Goal: Task Accomplishment & Management: Use online tool/utility

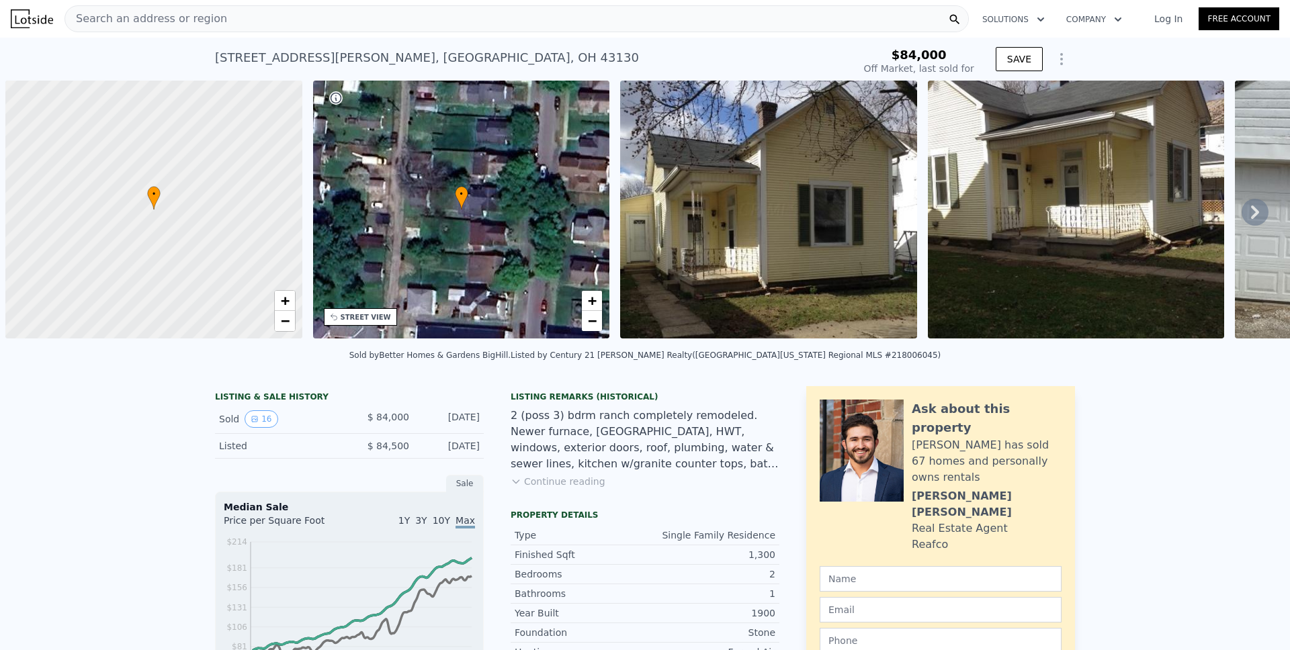
scroll to position [0, 5]
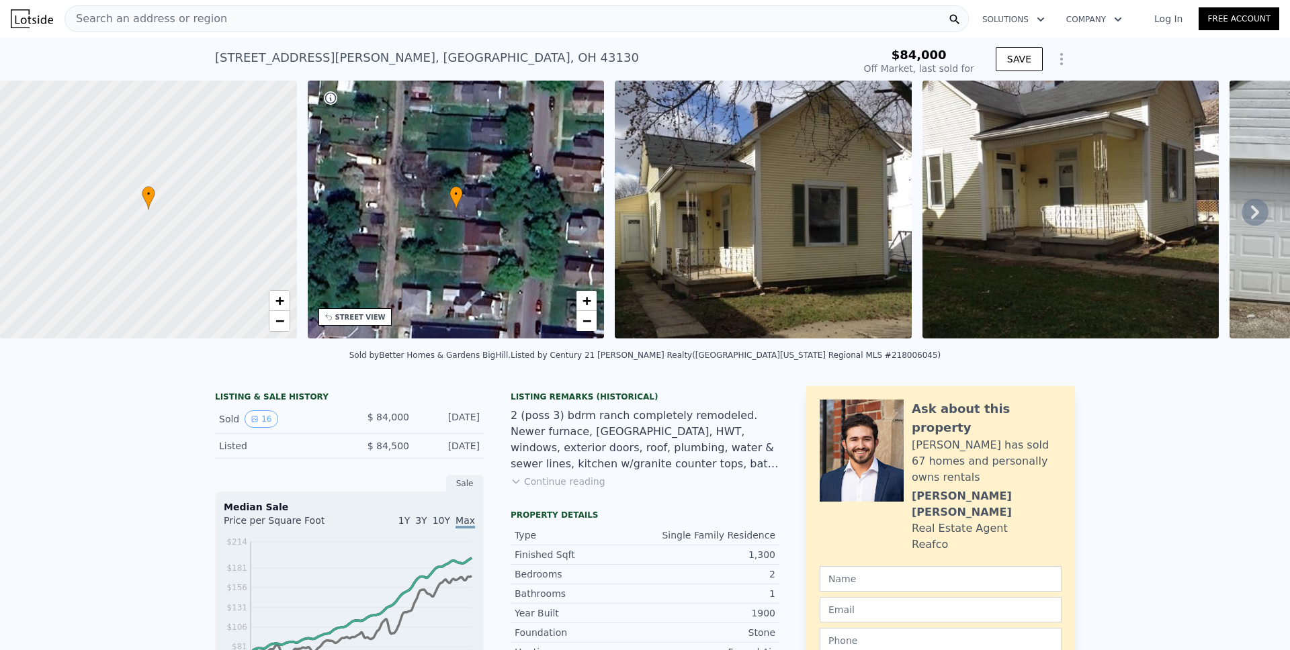
click at [157, 18] on span "Search an address or region" at bounding box center [146, 19] width 162 height 16
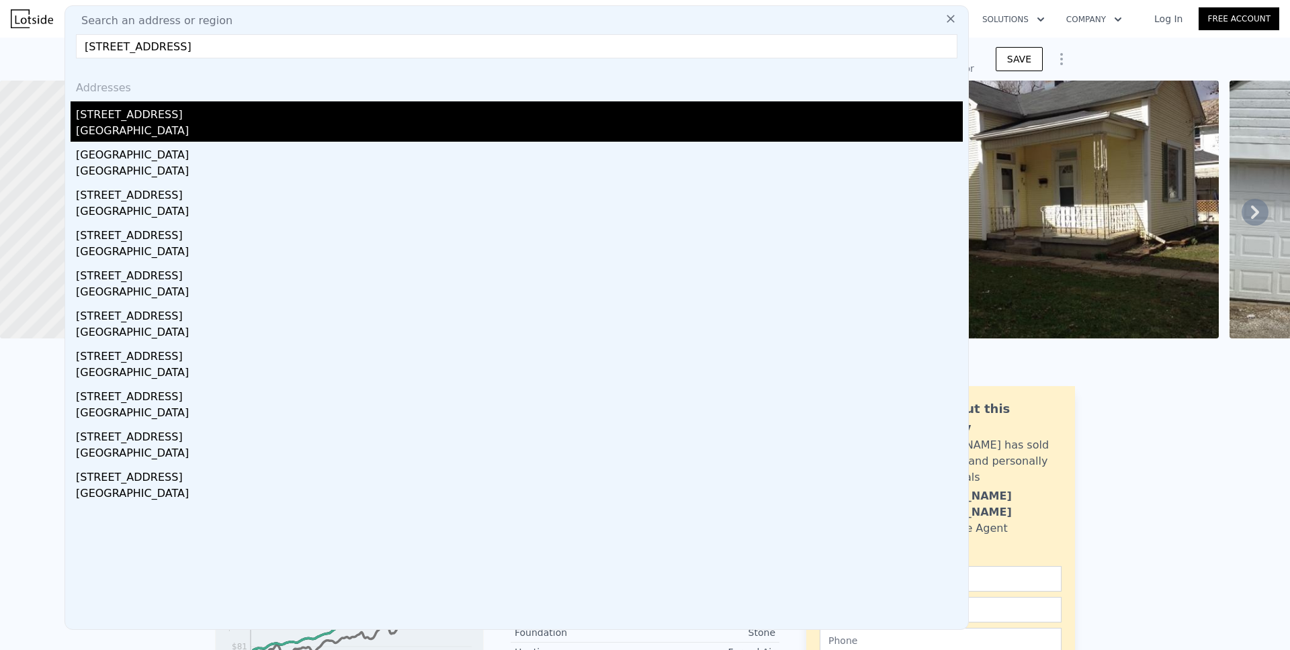
type input "[STREET_ADDRESS]"
click at [131, 120] on div "[STREET_ADDRESS]" at bounding box center [519, 112] width 887 height 22
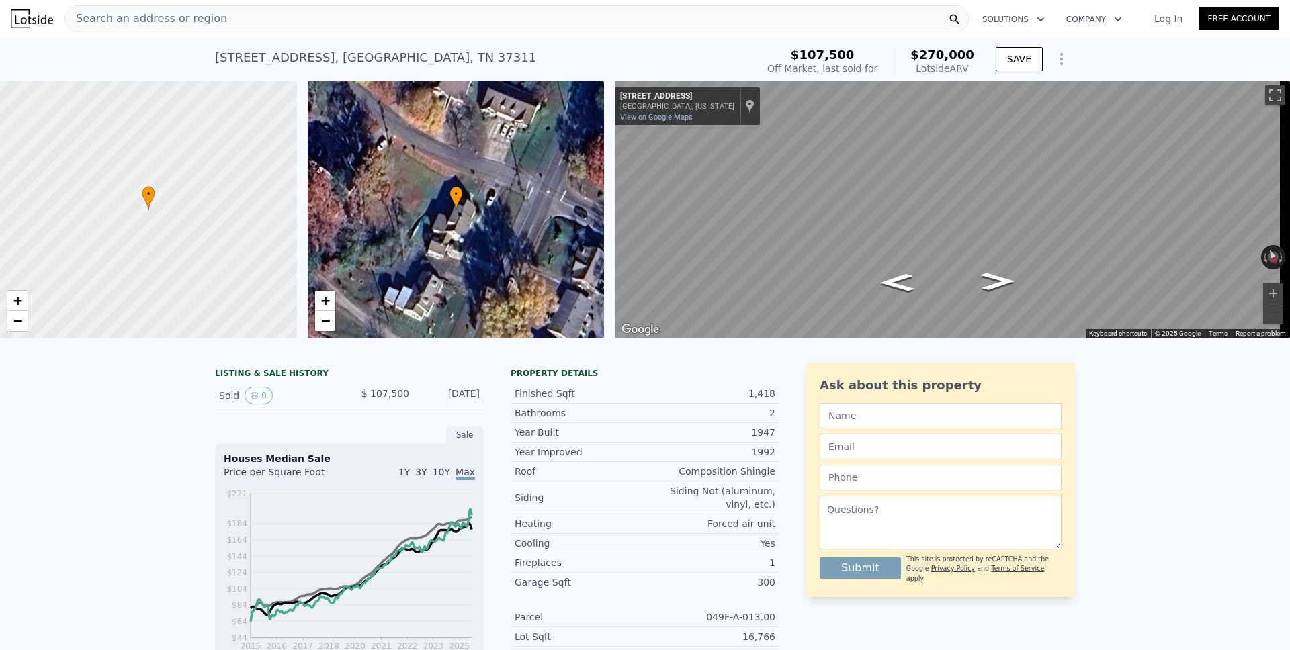
click at [1054, 61] on icon "Show Options" at bounding box center [1062, 59] width 16 height 16
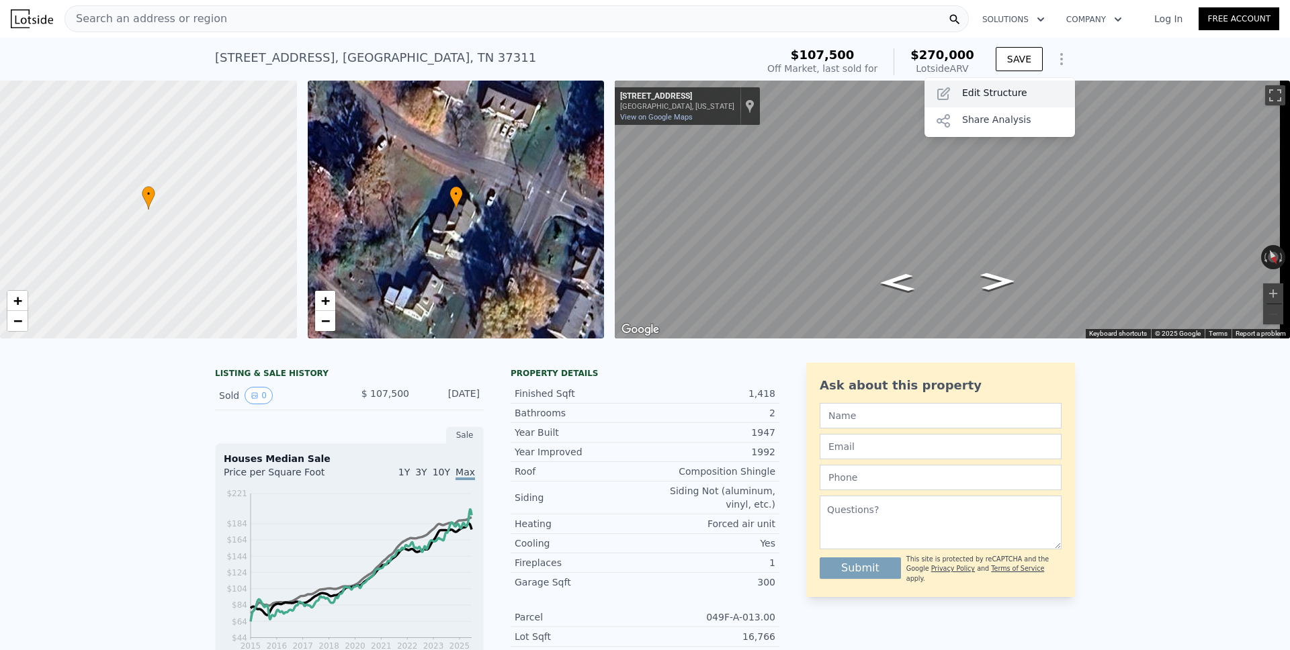
click at [978, 95] on div "Edit Structure" at bounding box center [1000, 94] width 151 height 27
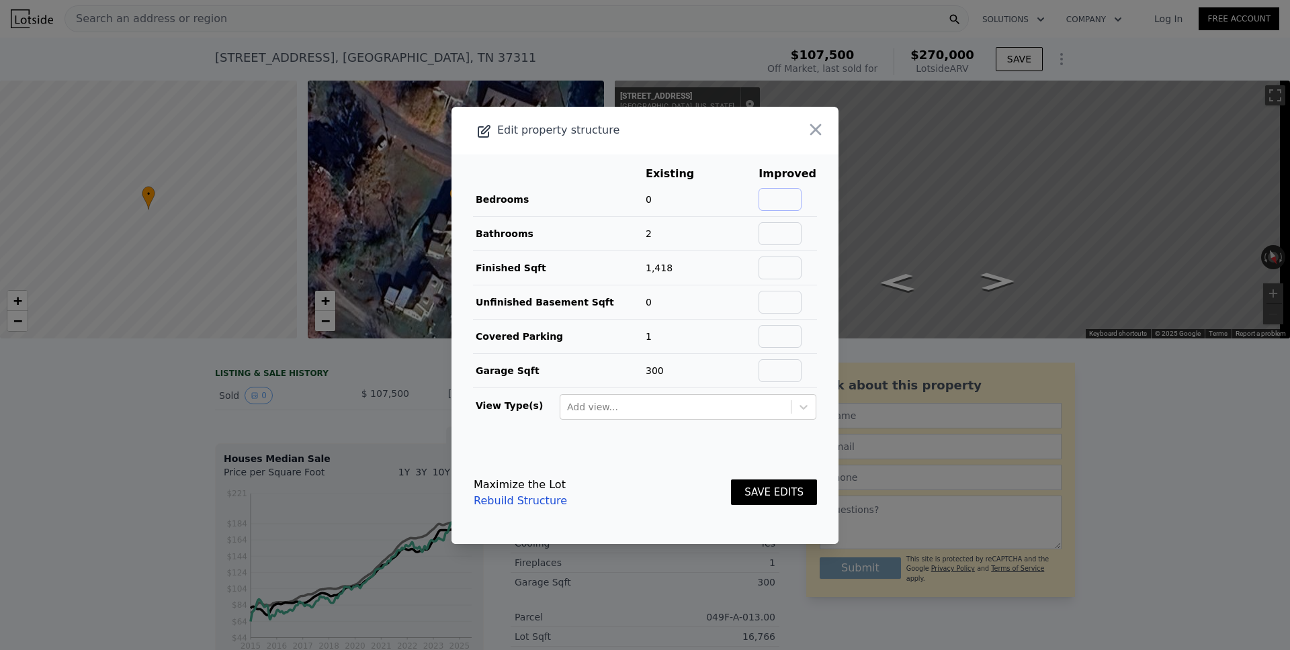
click at [783, 194] on input "text" at bounding box center [780, 199] width 43 height 23
type input "4"
click at [751, 489] on button "SAVE EDITS" at bounding box center [774, 493] width 86 height 26
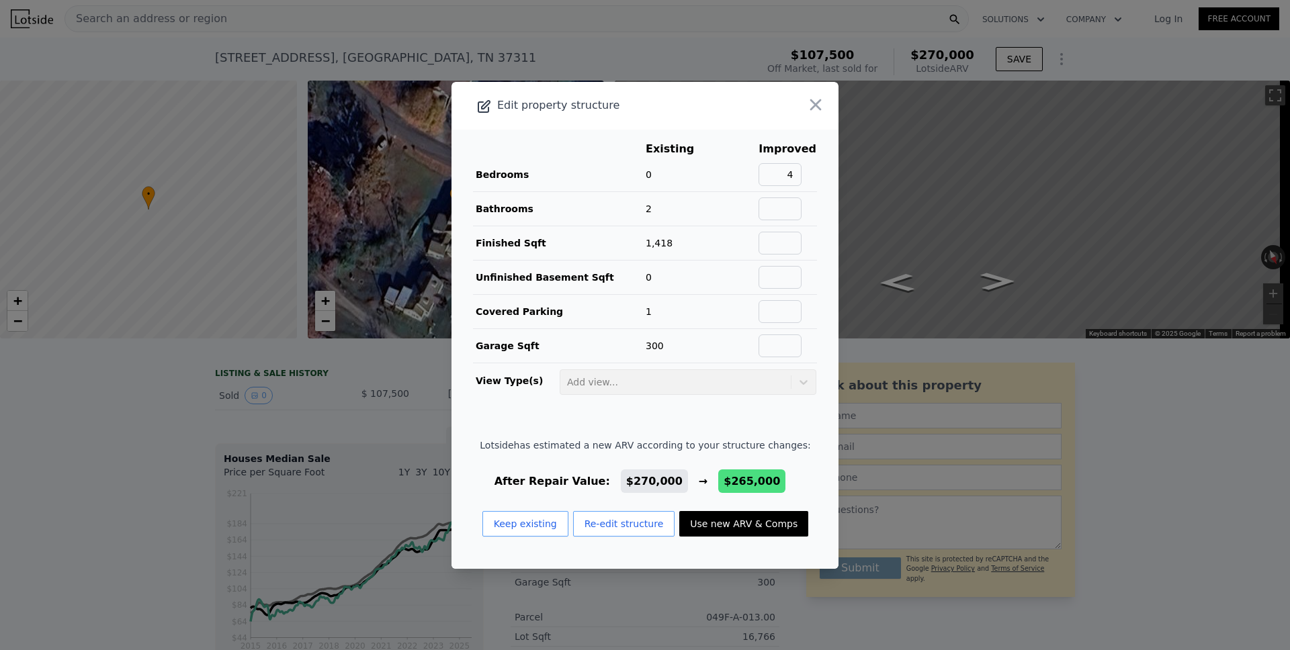
click at [736, 521] on button "Use new ARV & Comps" at bounding box center [743, 524] width 129 height 26
checkbox input "false"
checkbox input "true"
type input "$ 265,000"
type input "$ 25,302"
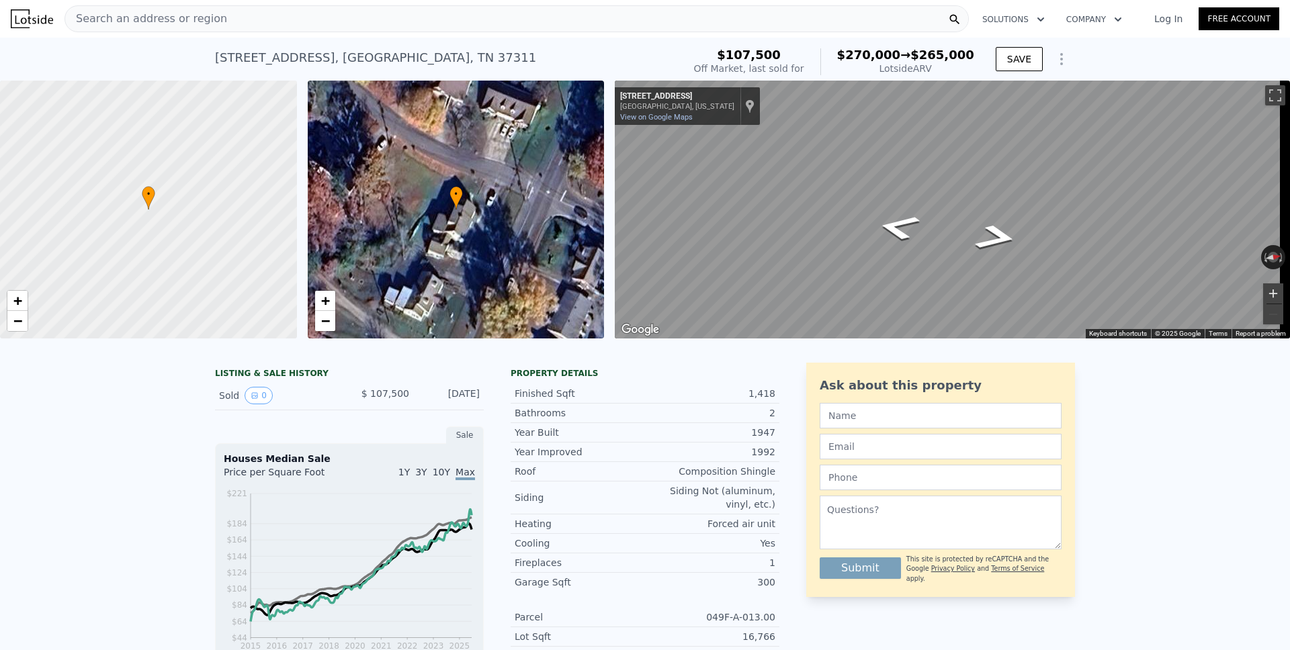
click at [1263, 304] on button "Zoom in" at bounding box center [1273, 294] width 20 height 20
click at [957, 312] on div "Map" at bounding box center [952, 210] width 675 height 258
checkbox input "false"
type input "$ 270,000"
type input "$ 30,003"
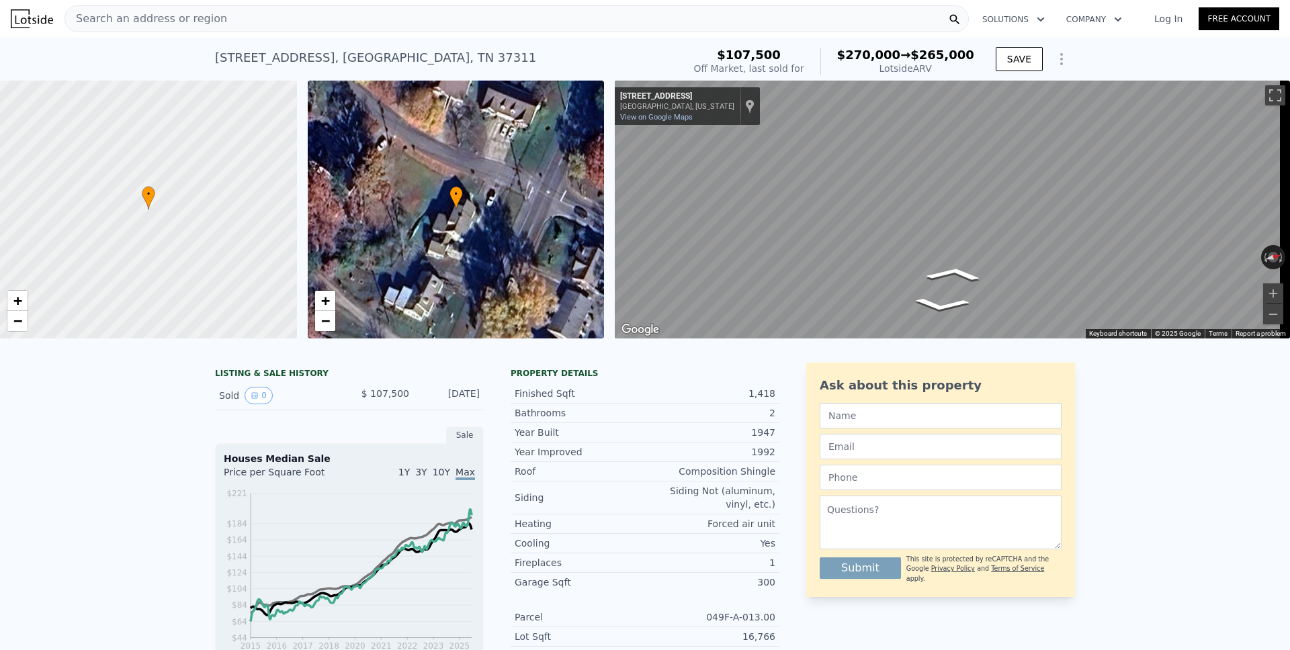
checkbox input "true"
click at [144, 18] on span "Search an address or region" at bounding box center [146, 19] width 162 height 16
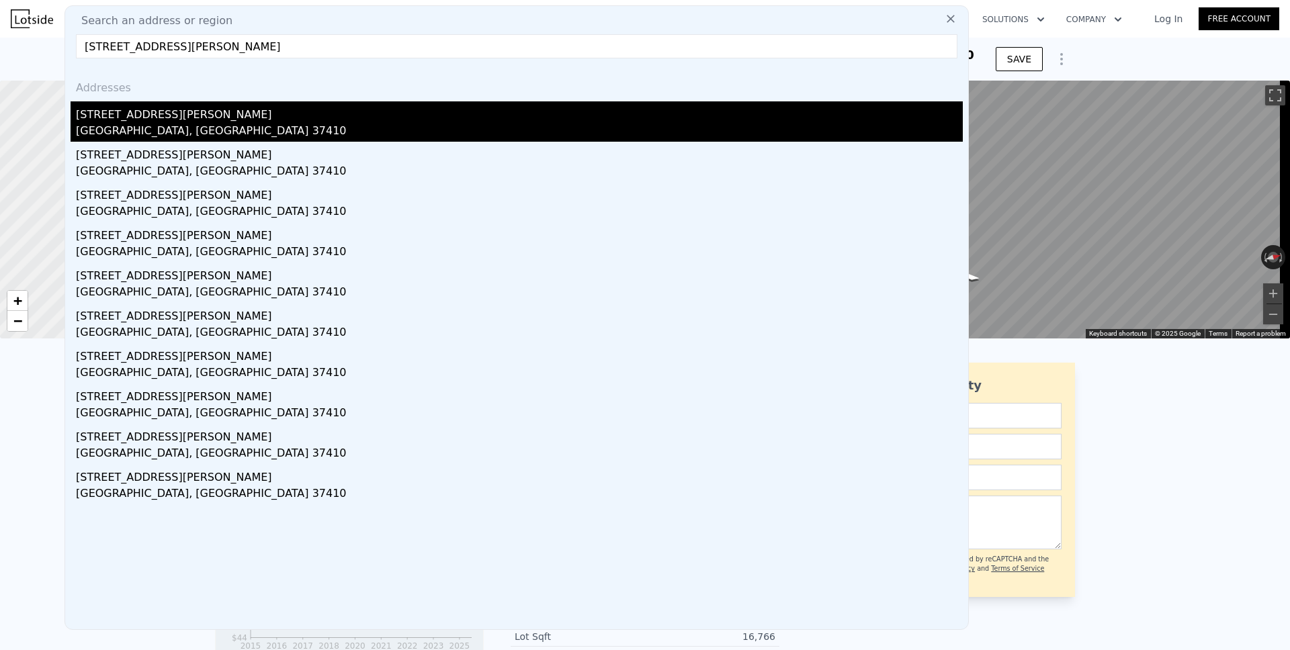
type input "[STREET_ADDRESS][PERSON_NAME]"
click at [120, 116] on div "[STREET_ADDRESS][PERSON_NAME]" at bounding box center [519, 112] width 887 height 22
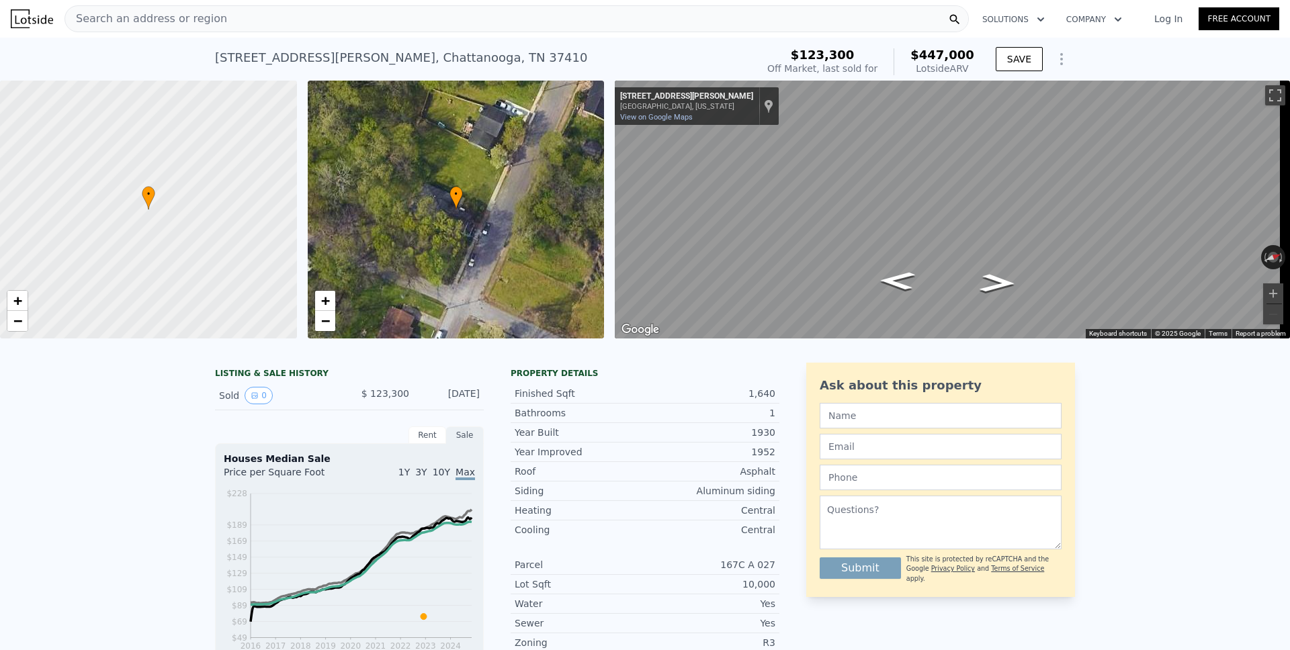
click at [1059, 42] on div "[STREET_ADDRESS][PERSON_NAME] Sold [DATE] for $123,300 (~ARV $447k ) $123,300 O…" at bounding box center [645, 59] width 860 height 43
click at [1059, 57] on icon "Show Options" at bounding box center [1062, 59] width 16 height 16
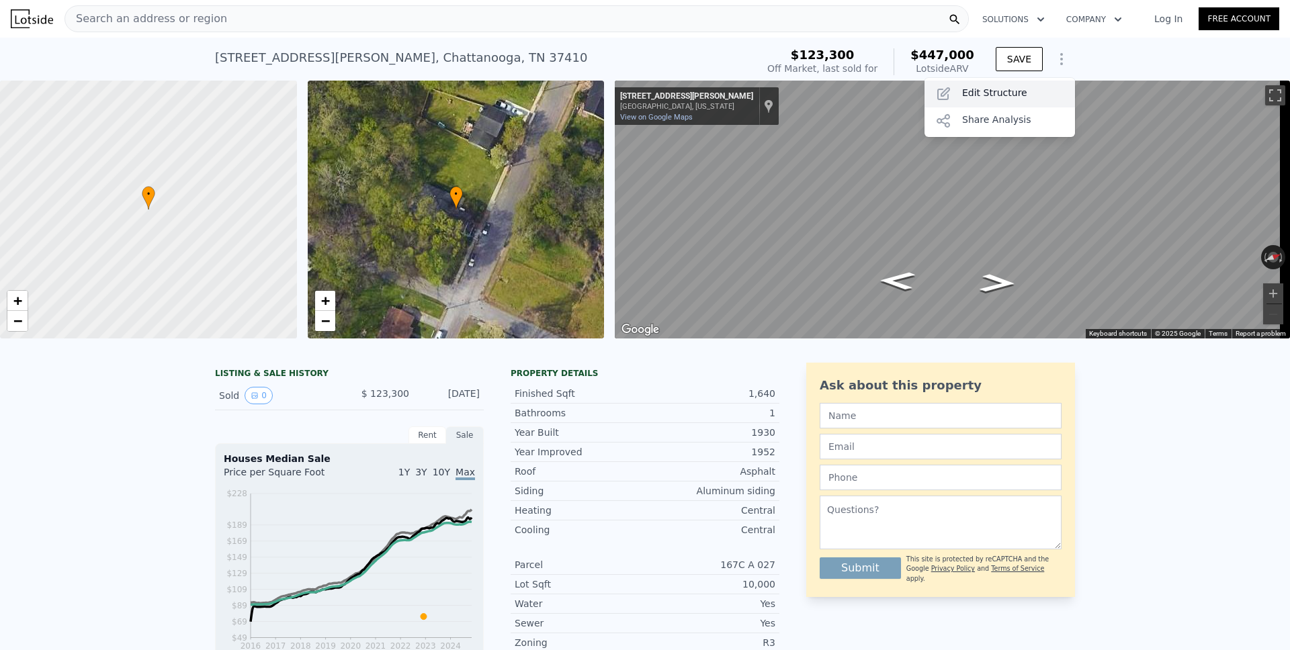
click at [1013, 90] on div "Edit Structure" at bounding box center [1000, 94] width 151 height 27
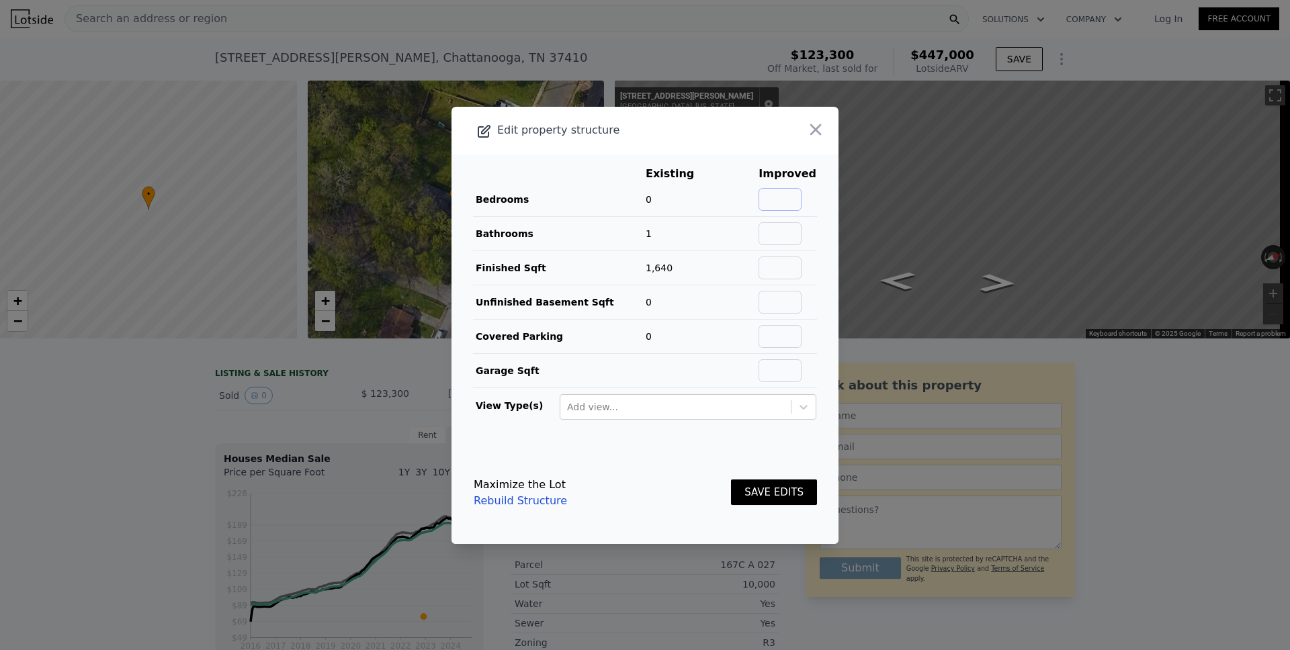
click at [779, 200] on input "text" at bounding box center [780, 199] width 43 height 23
type input "3"
click at [755, 490] on button "SAVE EDITS" at bounding box center [774, 493] width 86 height 26
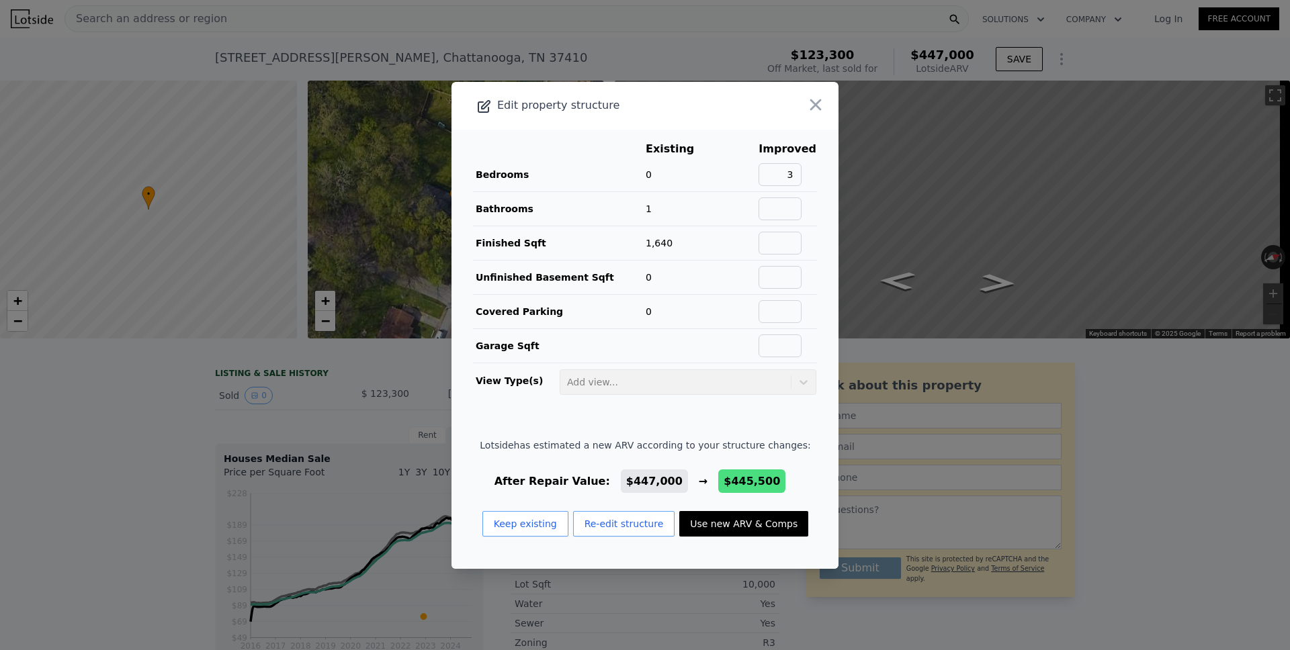
click at [720, 520] on button "Use new ARV & Comps" at bounding box center [743, 524] width 129 height 26
type input "$ 445,500"
type input "$ 286,343"
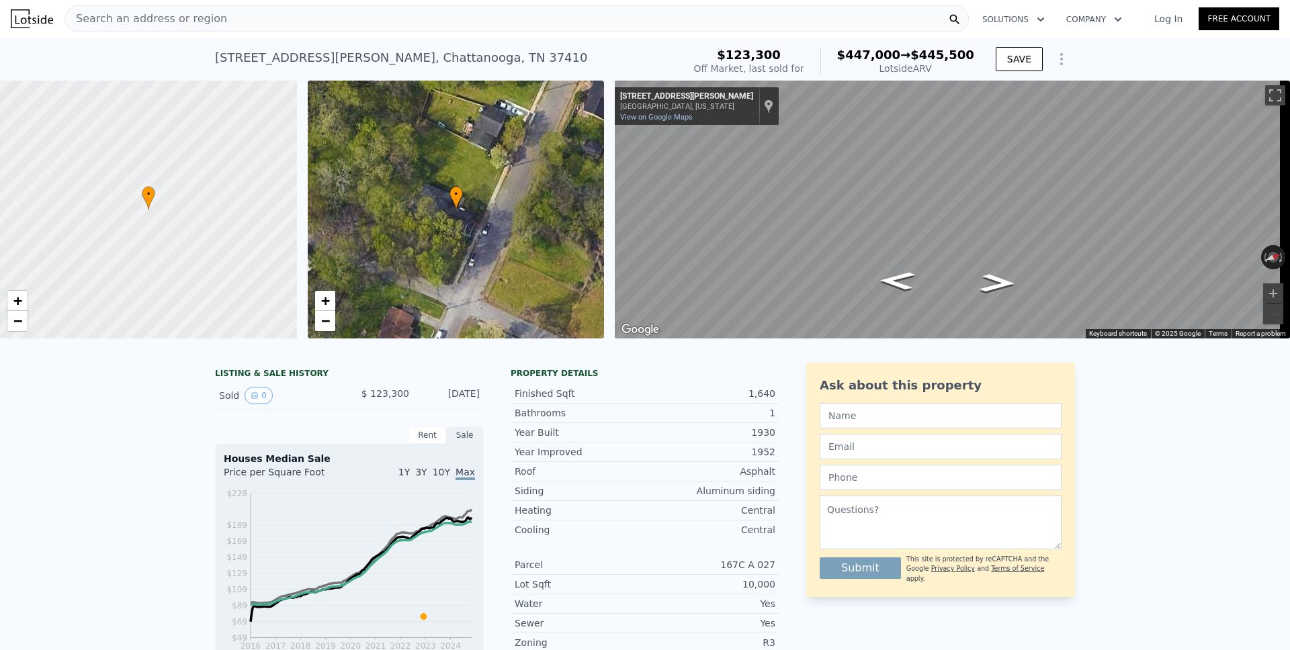
click at [148, 21] on span "Search an address or region" at bounding box center [146, 19] width 162 height 16
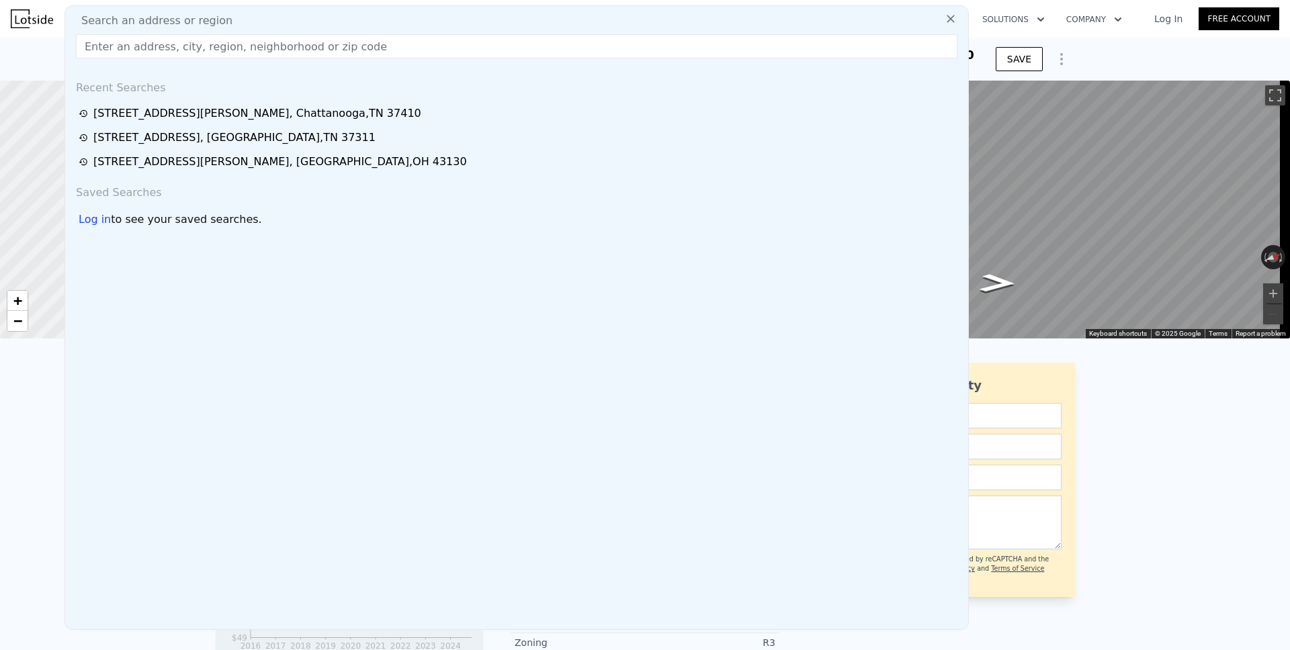
type input "$ 447,000"
type input "$ 287,755"
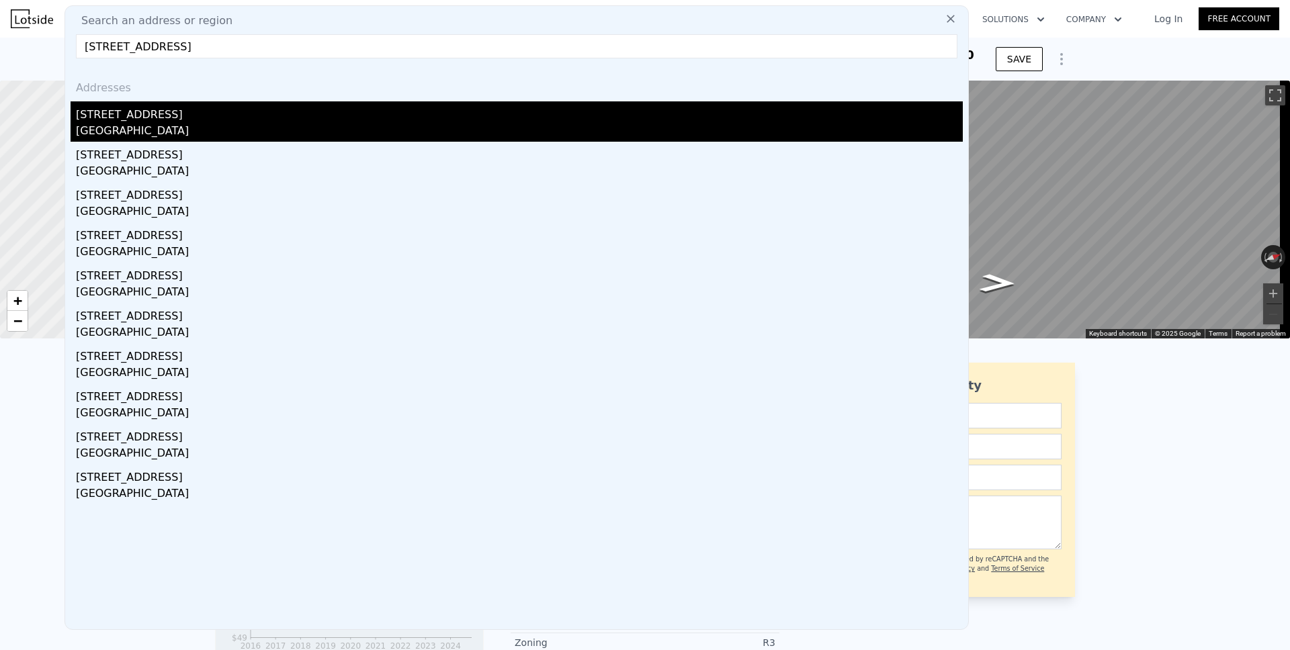
type input "[STREET_ADDRESS]"
click at [138, 117] on div "[STREET_ADDRESS]" at bounding box center [519, 112] width 887 height 22
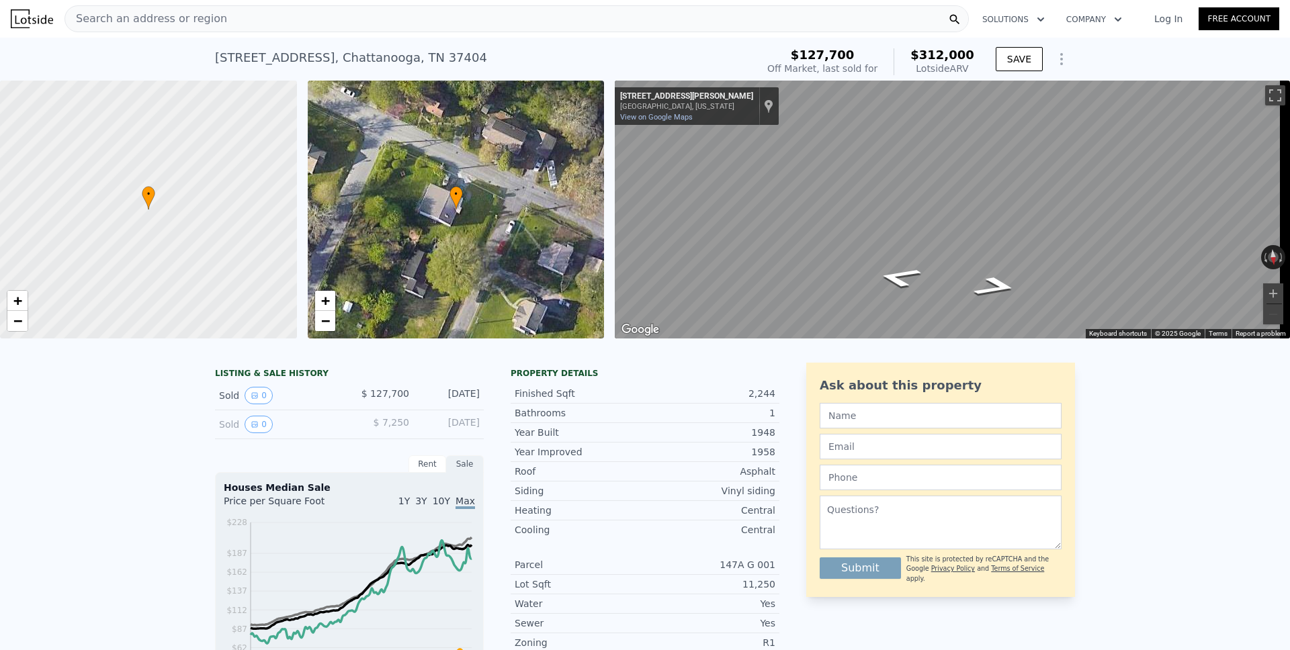
click at [1057, 60] on icon "Show Options" at bounding box center [1062, 59] width 16 height 16
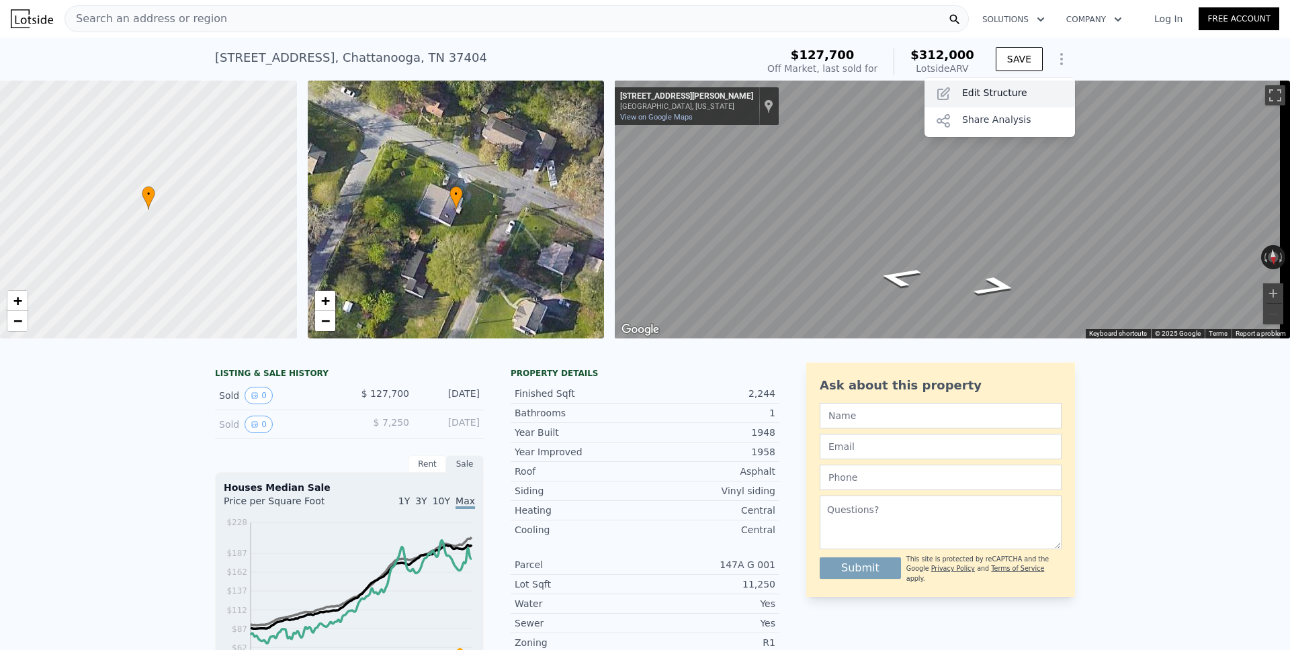
click at [998, 95] on div "Edit Structure" at bounding box center [1000, 94] width 151 height 27
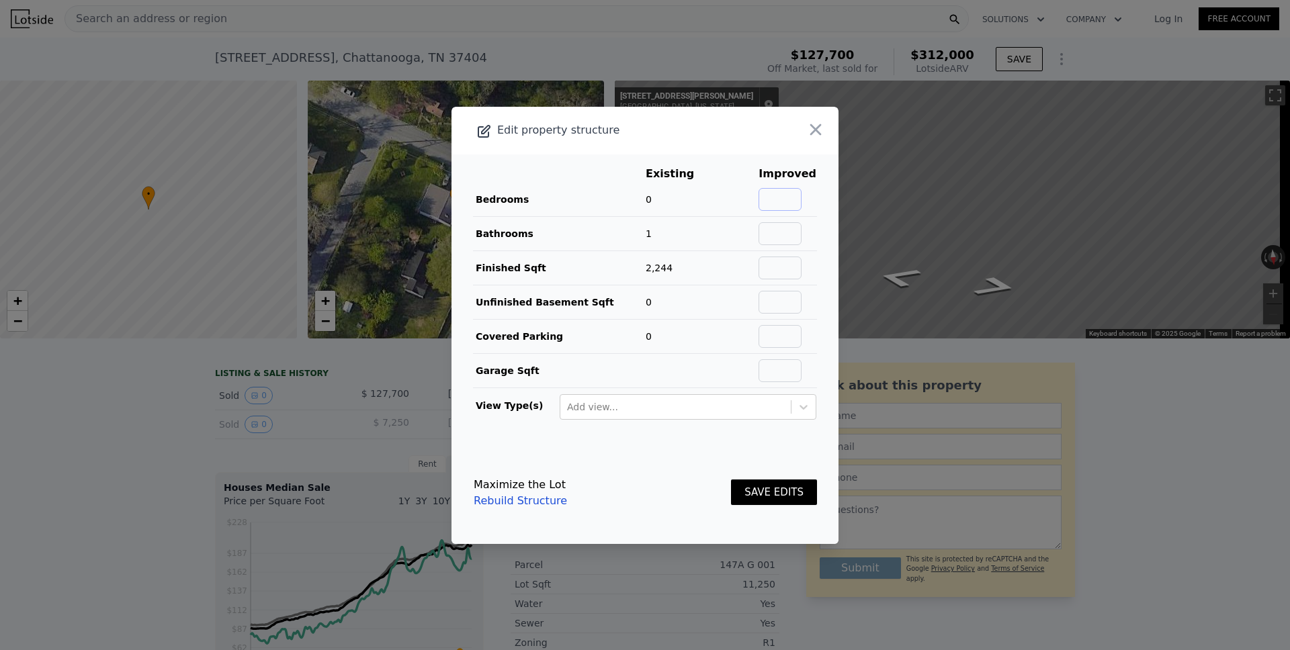
click at [777, 202] on input "text" at bounding box center [780, 199] width 43 height 23
type input "4"
click at [784, 232] on input "text" at bounding box center [780, 233] width 43 height 23
type input "2"
click at [756, 489] on button "SAVE EDITS" at bounding box center [774, 493] width 86 height 26
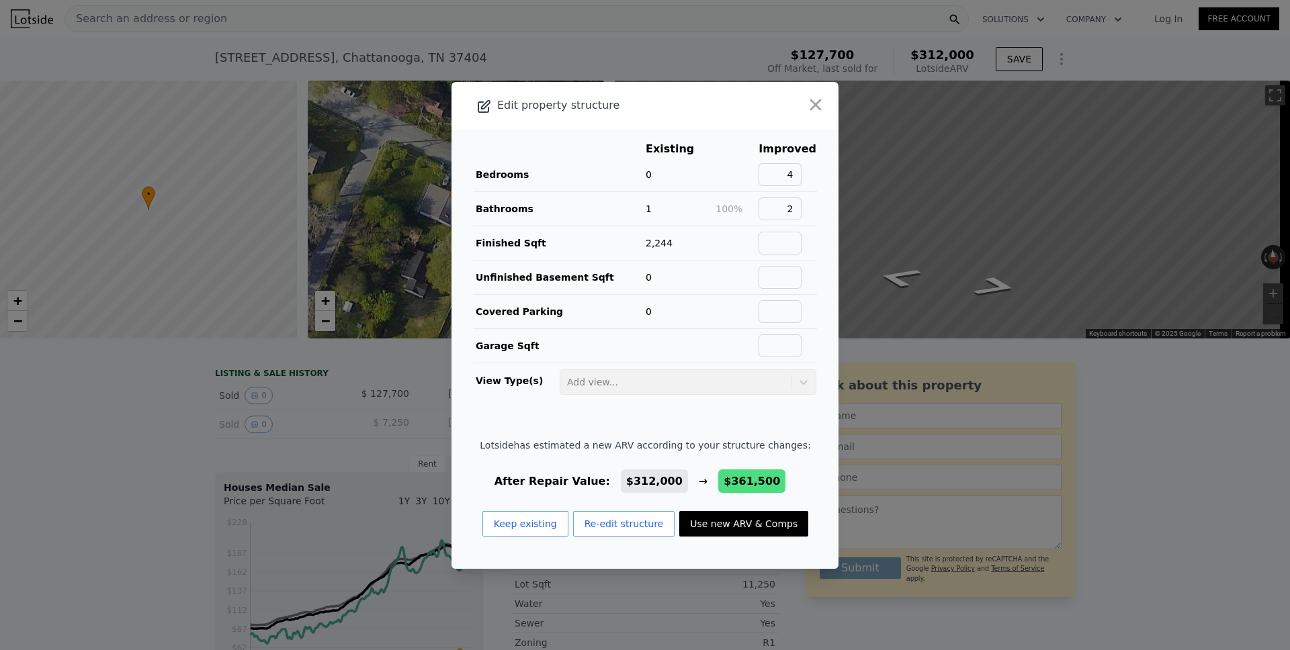
click at [744, 524] on button "Use new ARV & Comps" at bounding box center [743, 524] width 129 height 26
type input "4.5"
type input "$ 361,500"
type input "$ 202,484"
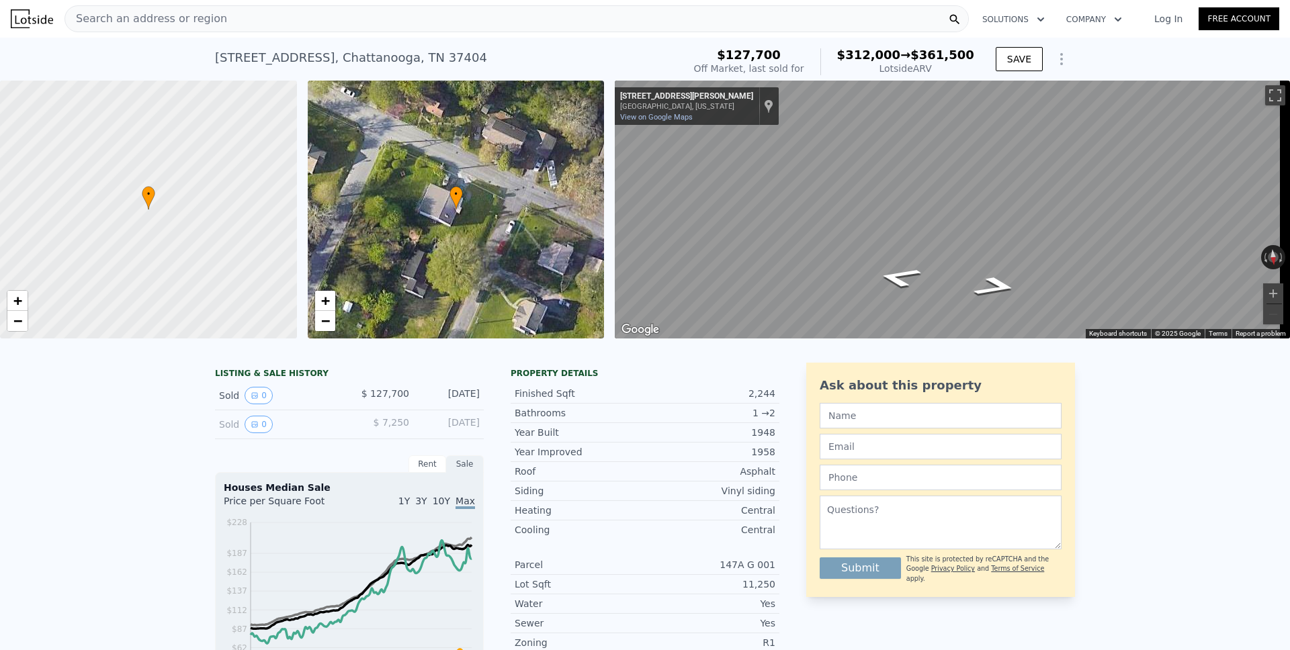
type input "3.5"
type input "$ 312,000"
type input "$ 155,950"
click at [176, 16] on span "Search an address or region" at bounding box center [146, 19] width 162 height 16
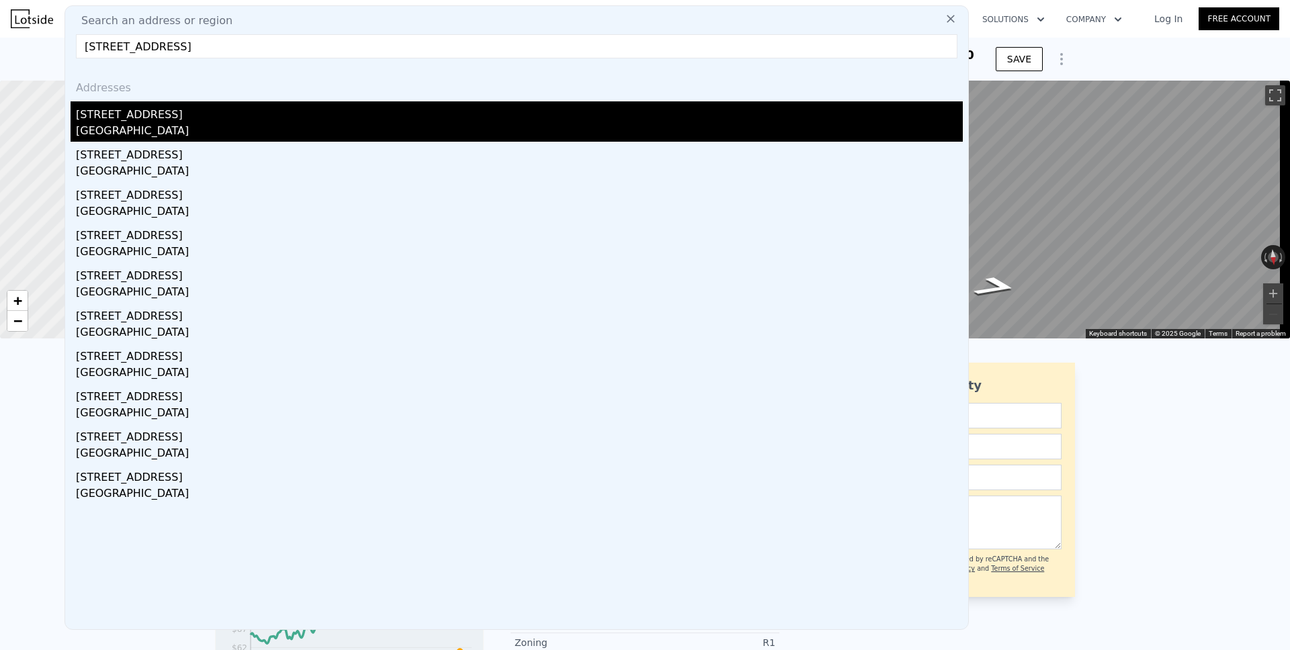
type input "[STREET_ADDRESS]"
click at [140, 118] on div "[STREET_ADDRESS]" at bounding box center [519, 112] width 887 height 22
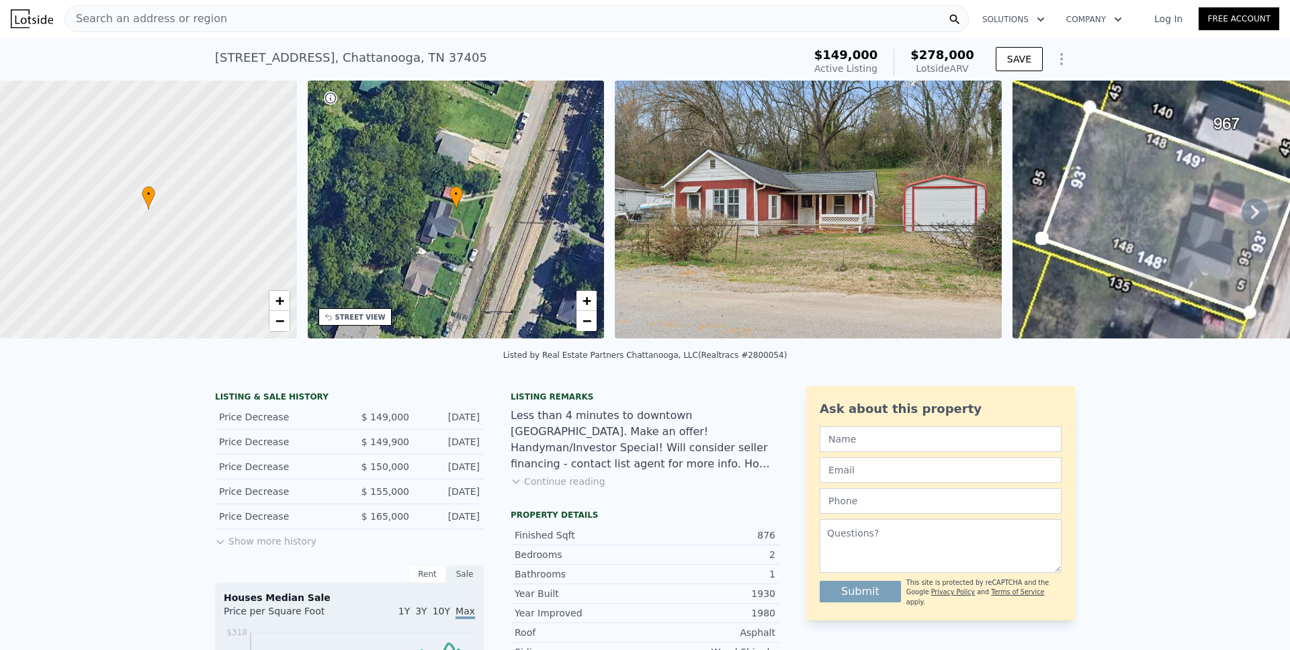
click at [1063, 62] on icon "Show Options" at bounding box center [1062, 59] width 16 height 16
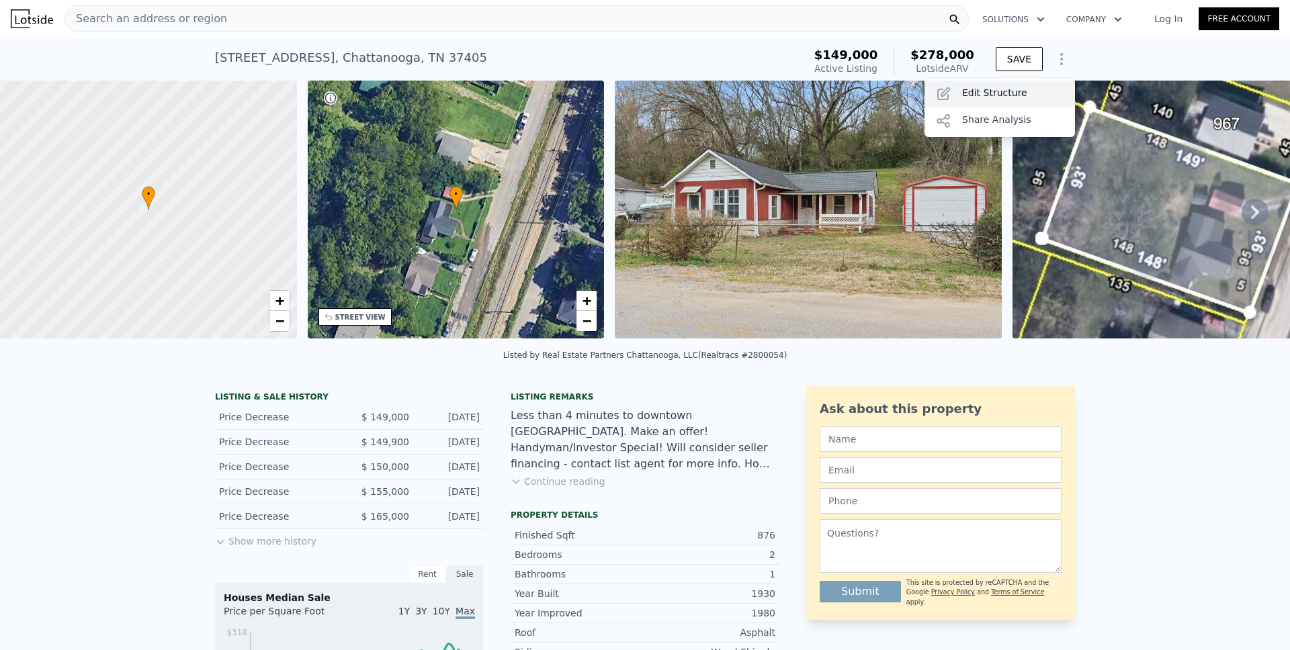
click at [1012, 95] on div "Edit Structure" at bounding box center [1000, 94] width 151 height 27
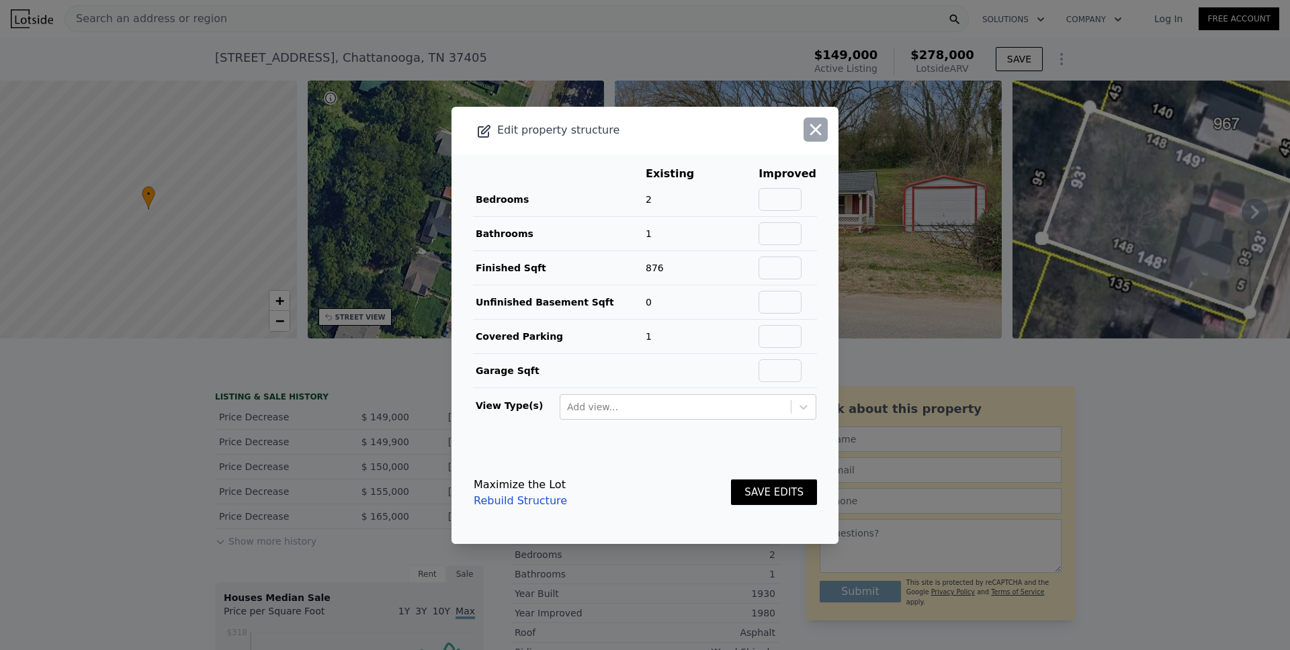
click at [806, 134] on icon "button" at bounding box center [815, 129] width 19 height 19
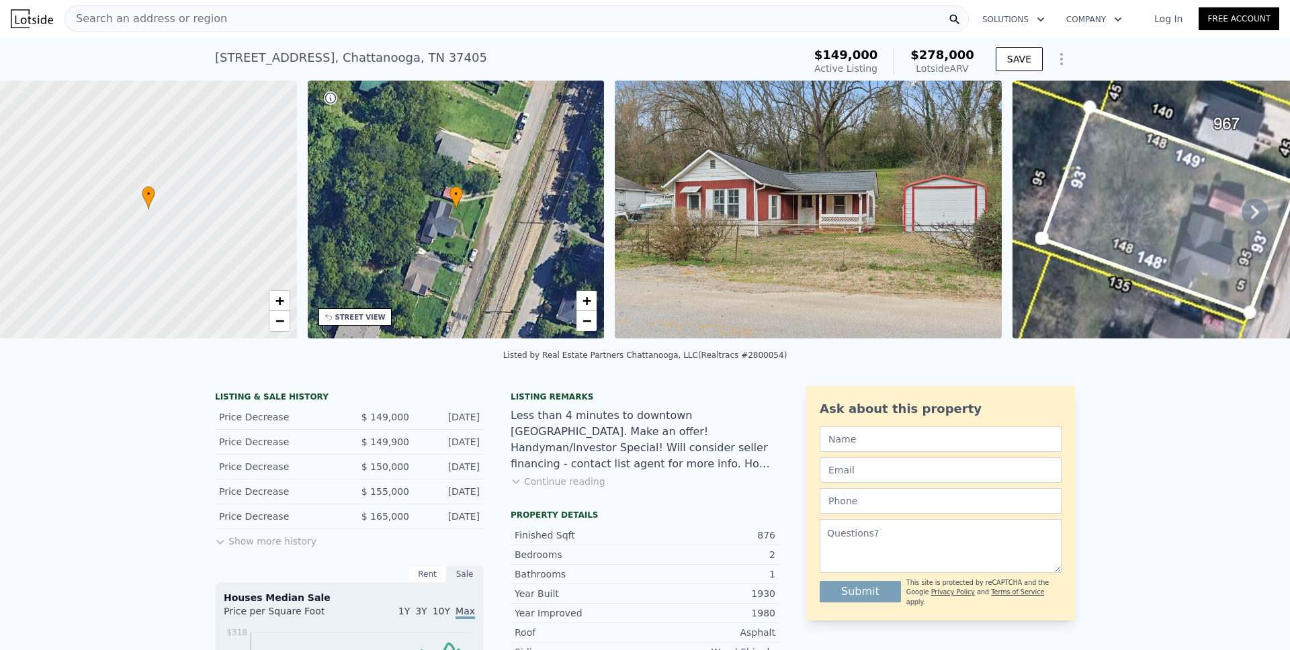
click at [155, 22] on span "Search an address or region" at bounding box center [146, 19] width 162 height 16
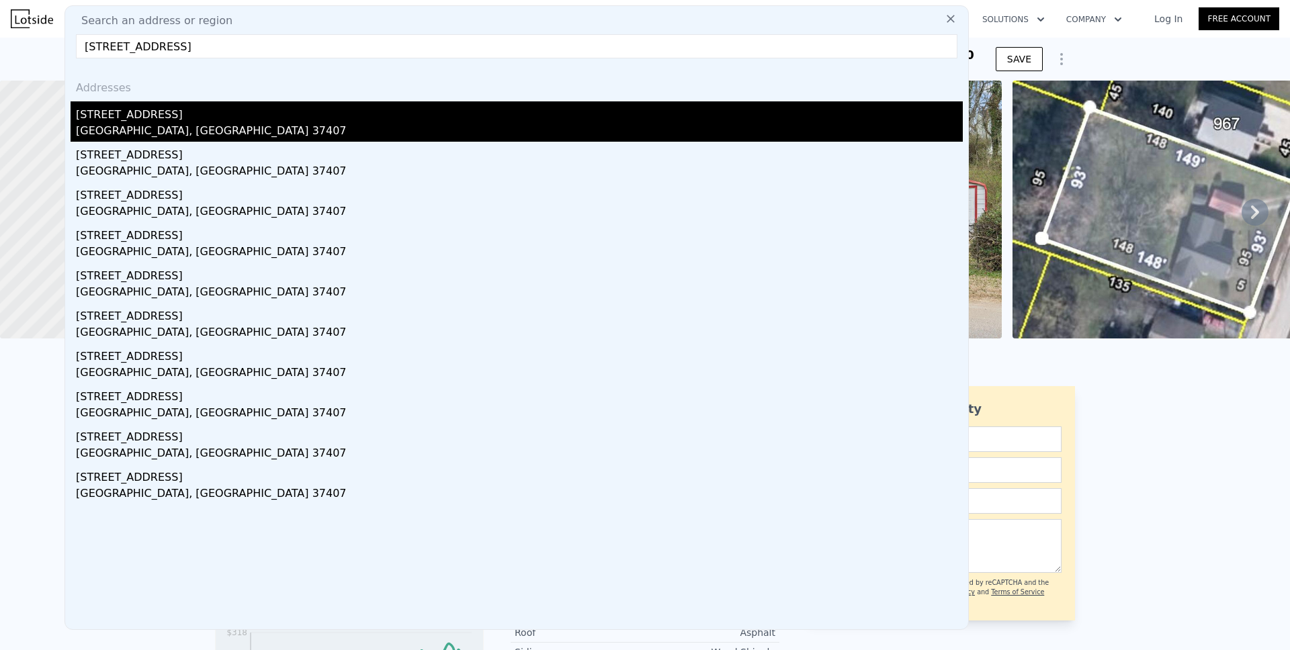
type input "[STREET_ADDRESS]"
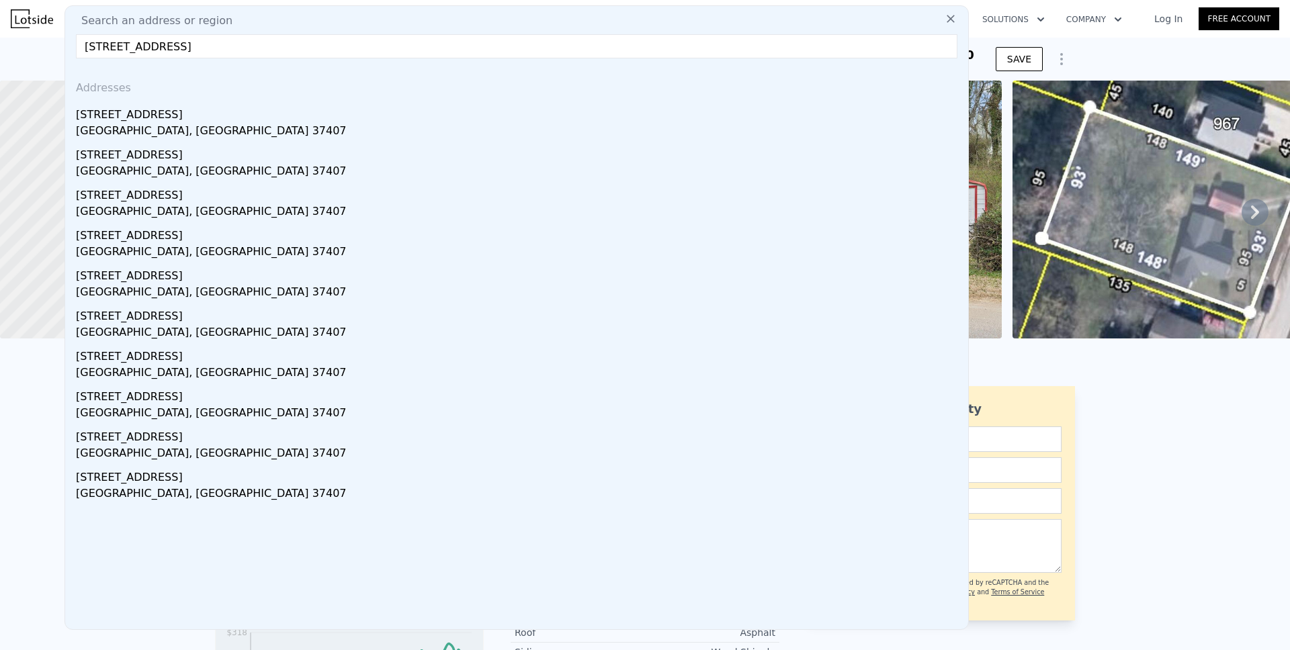
click at [124, 118] on div "[STREET_ADDRESS]" at bounding box center [519, 112] width 887 height 22
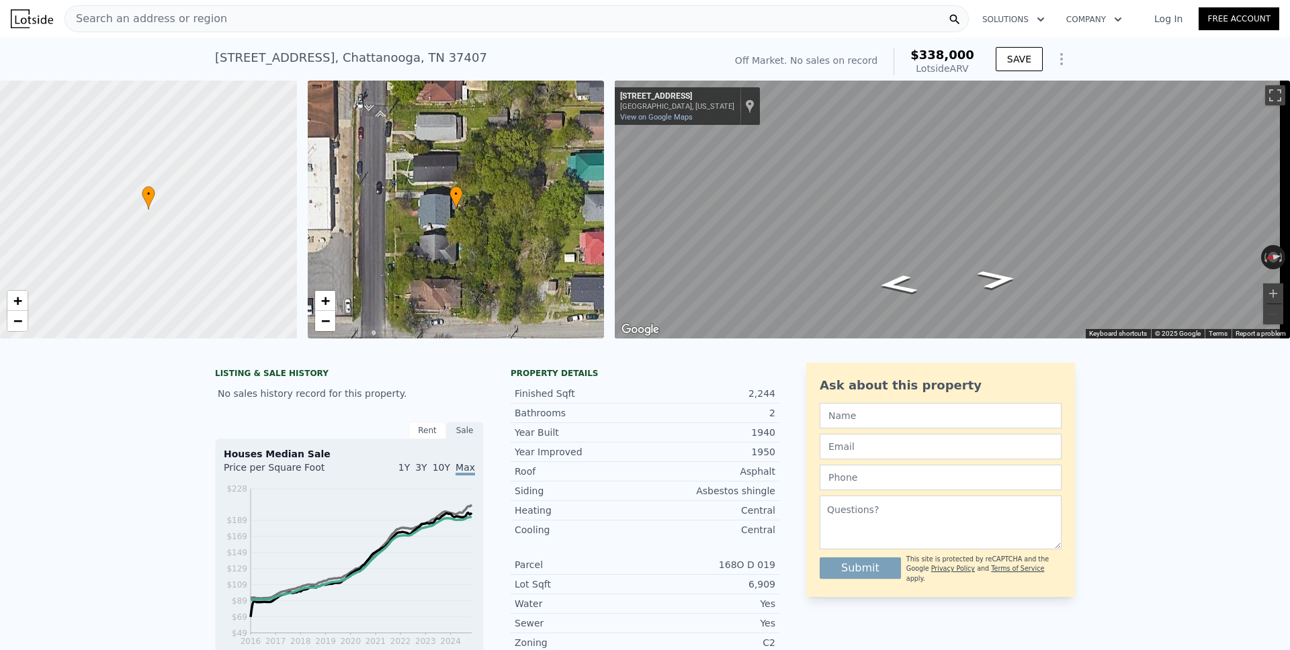
click at [1062, 58] on icon "Show Options" at bounding box center [1062, 59] width 16 height 16
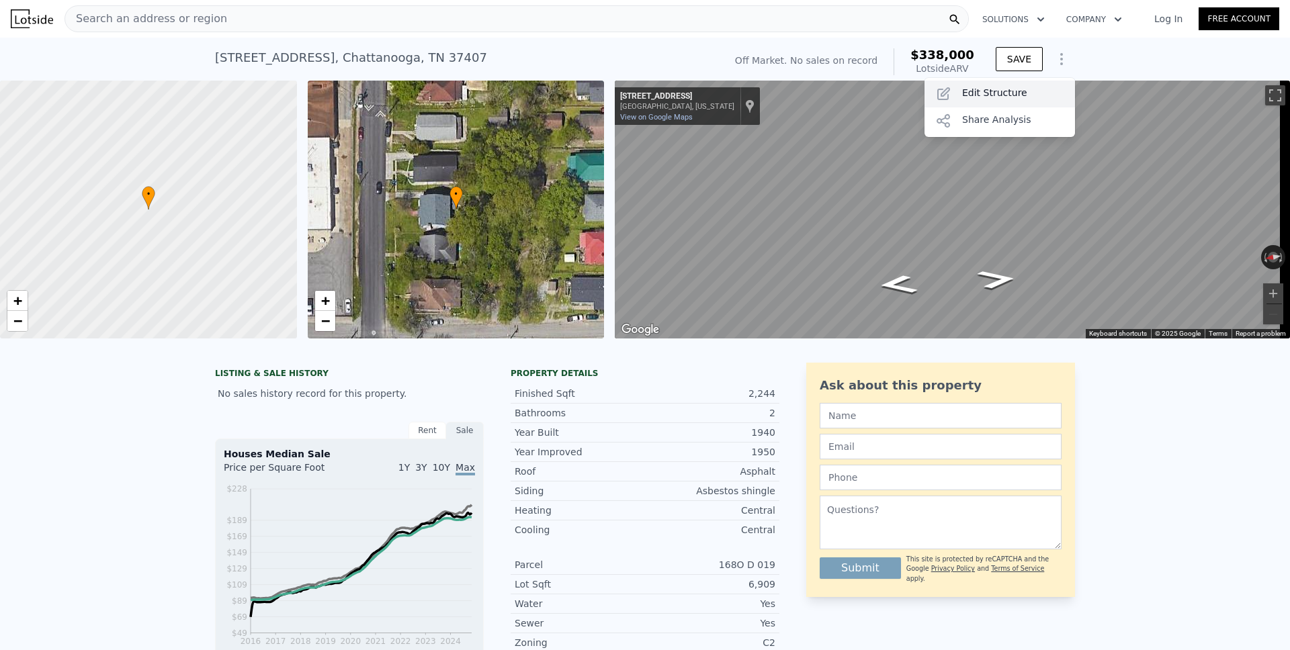
click at [1000, 93] on div "Edit Structure" at bounding box center [1000, 94] width 151 height 27
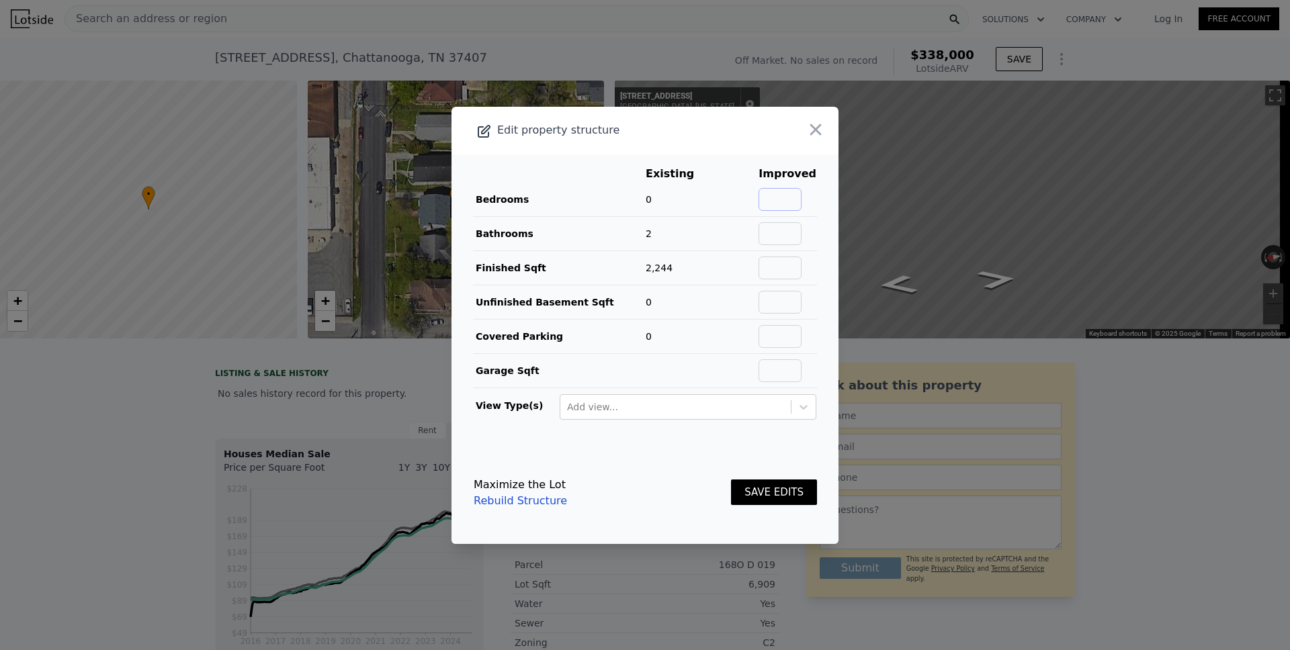
click at [773, 195] on input "text" at bounding box center [780, 199] width 43 height 23
type input "4"
click at [780, 240] on input "text" at bounding box center [780, 233] width 43 height 23
click at [715, 220] on td at bounding box center [736, 233] width 43 height 34
click at [761, 490] on button "SAVE EDITS" at bounding box center [774, 493] width 86 height 26
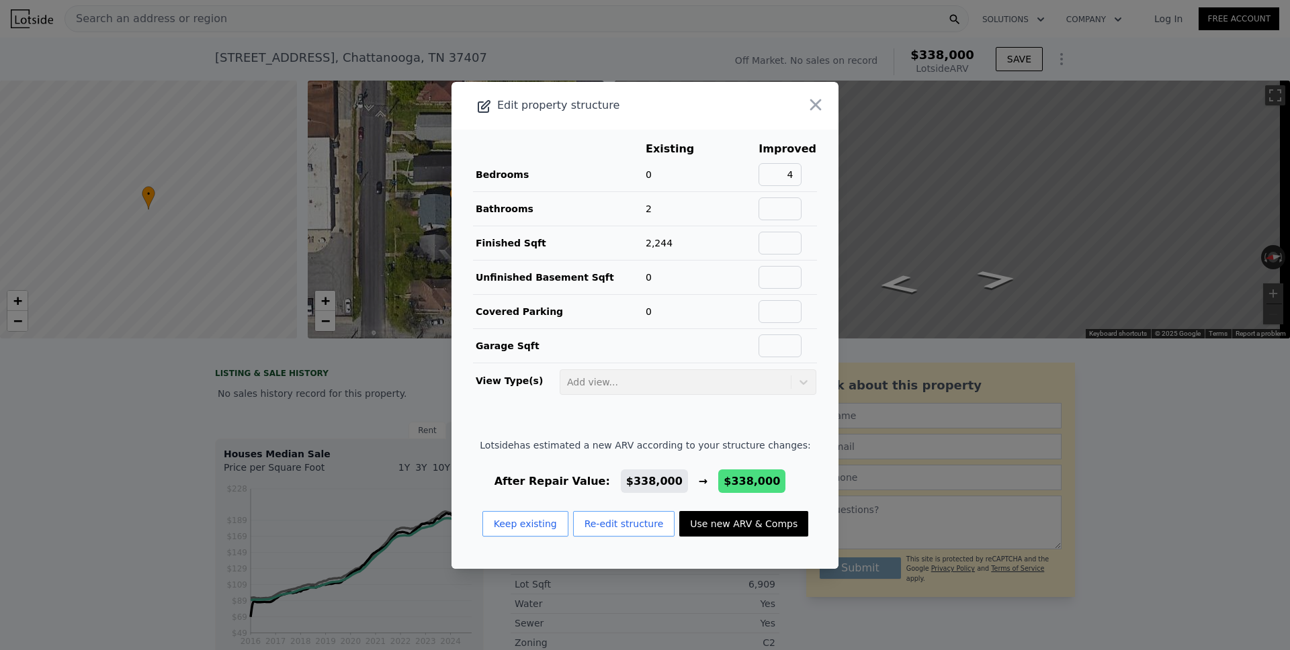
click at [726, 525] on button "Use new ARV & Comps" at bounding box center [743, 524] width 129 height 26
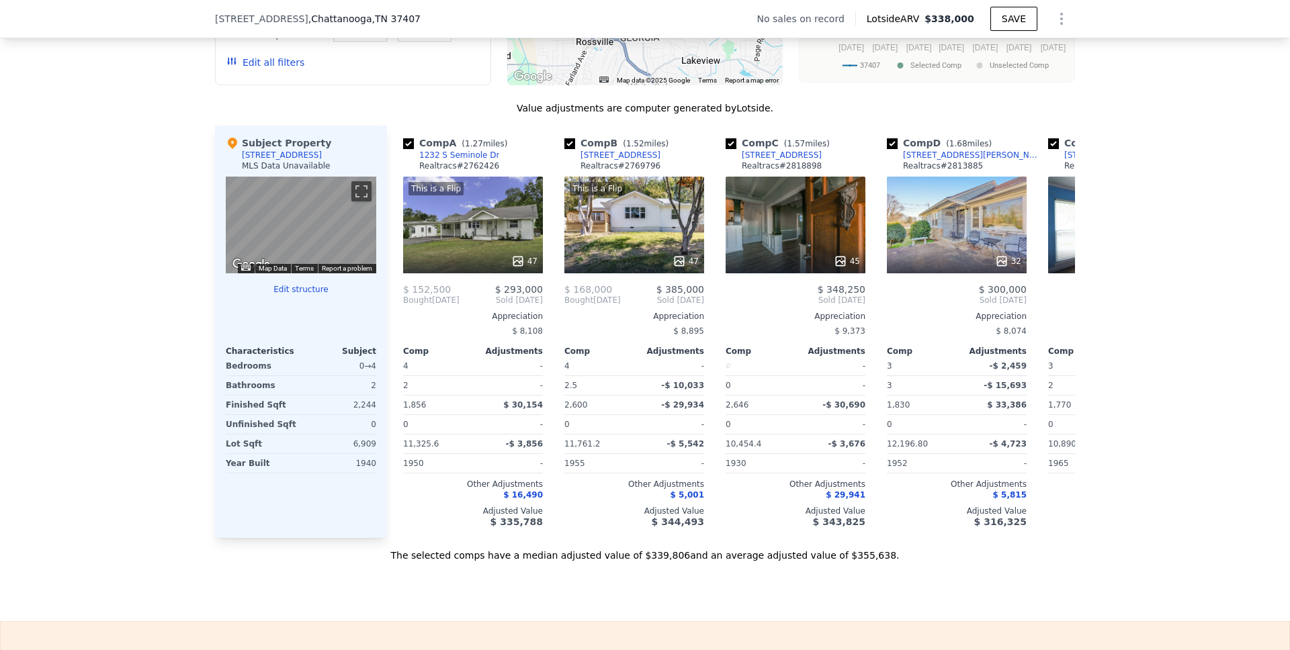
scroll to position [1215, 0]
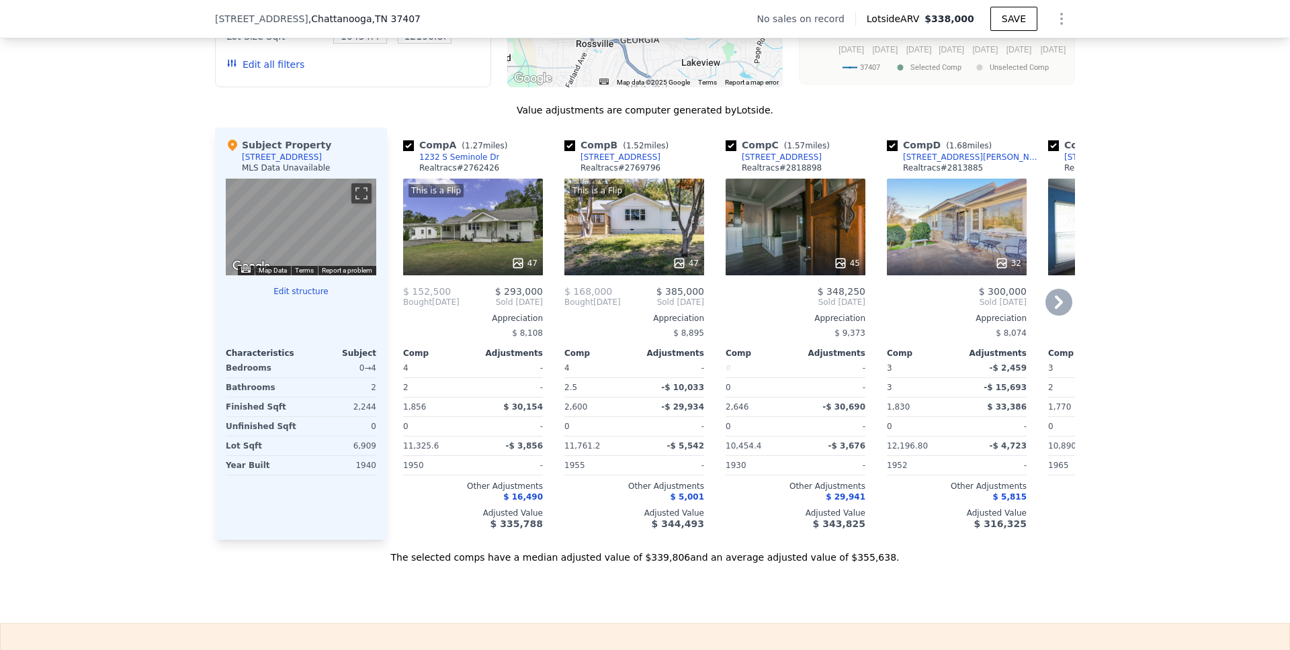
click at [404, 151] on input "checkbox" at bounding box center [408, 145] width 11 height 11
checkbox input "false"
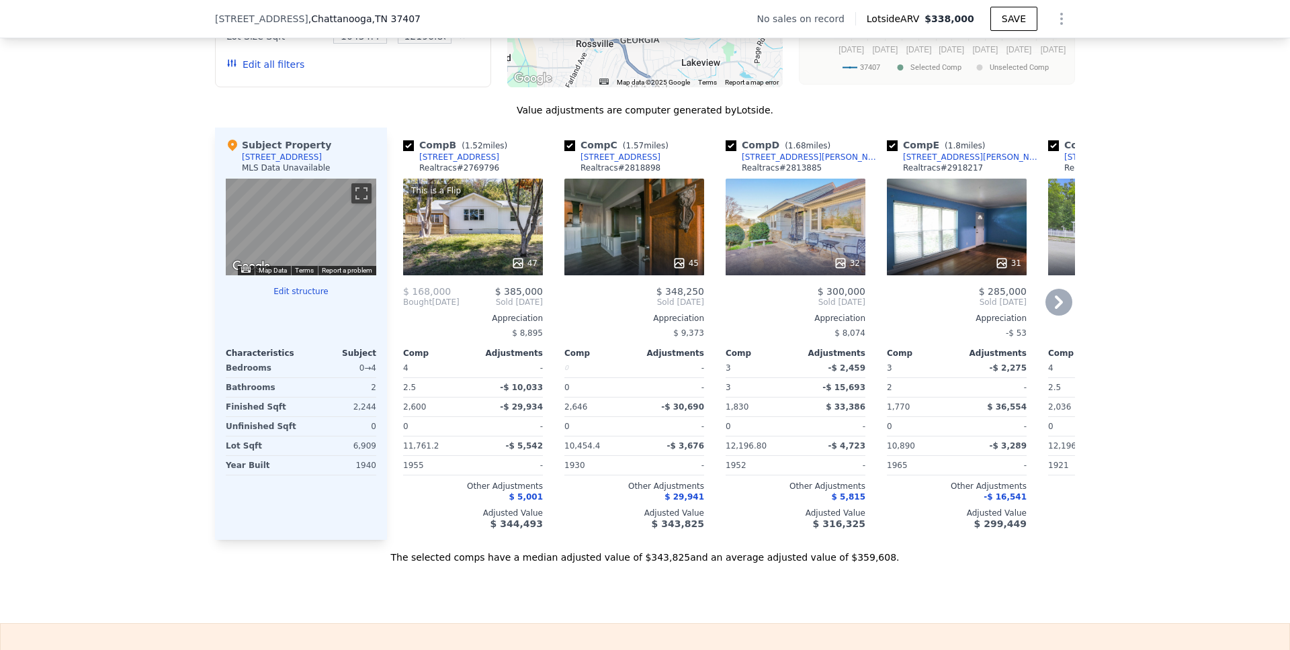
click at [889, 151] on input "checkbox" at bounding box center [892, 145] width 11 height 11
checkbox input "false"
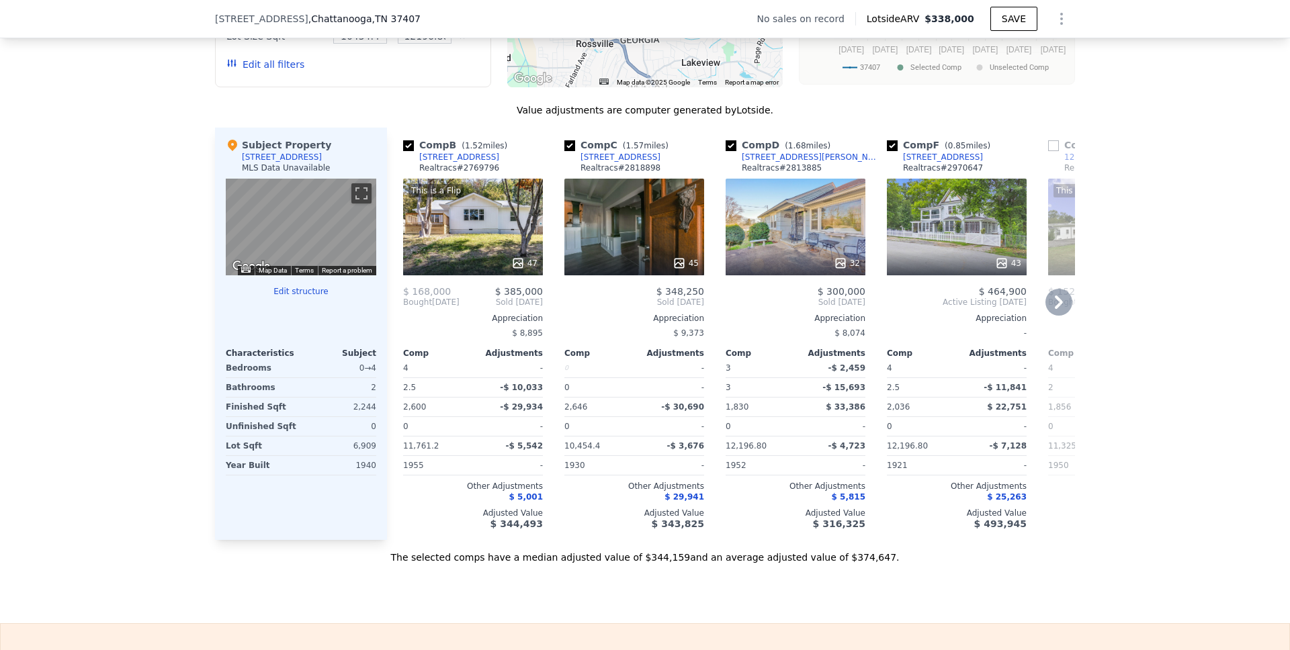
click at [1056, 309] on icon at bounding box center [1059, 302] width 8 height 13
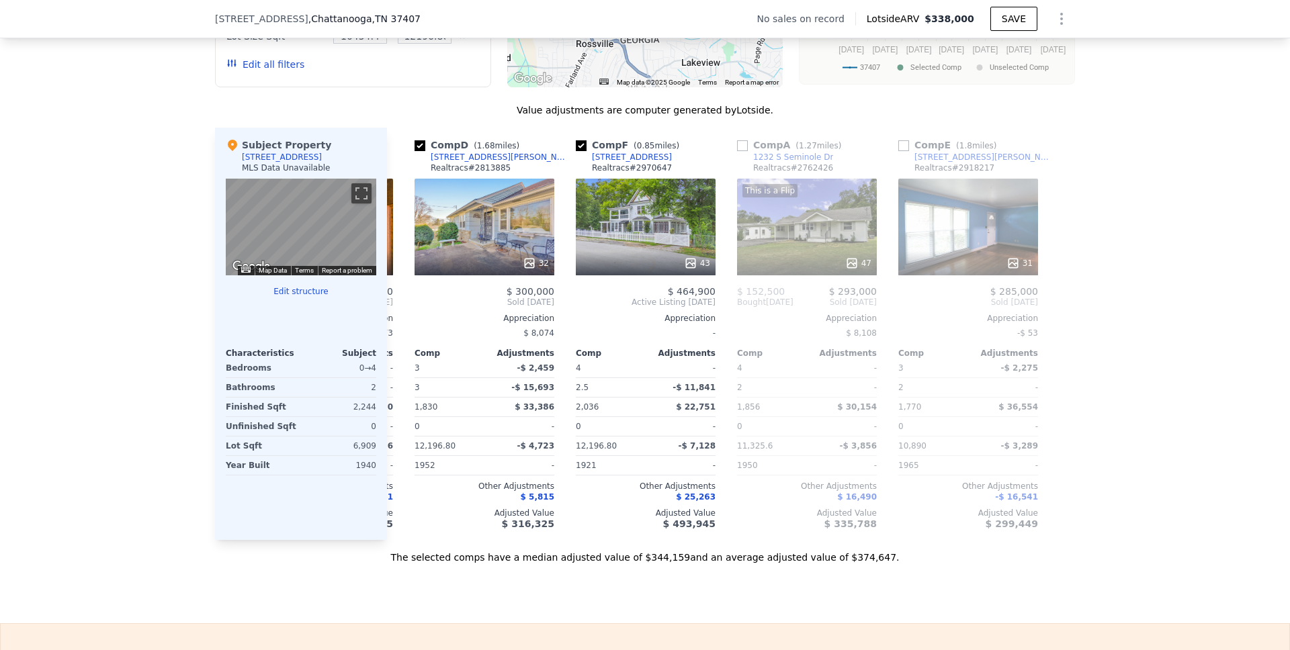
scroll to position [0, 312]
click at [399, 309] on icon at bounding box center [403, 302] width 8 height 13
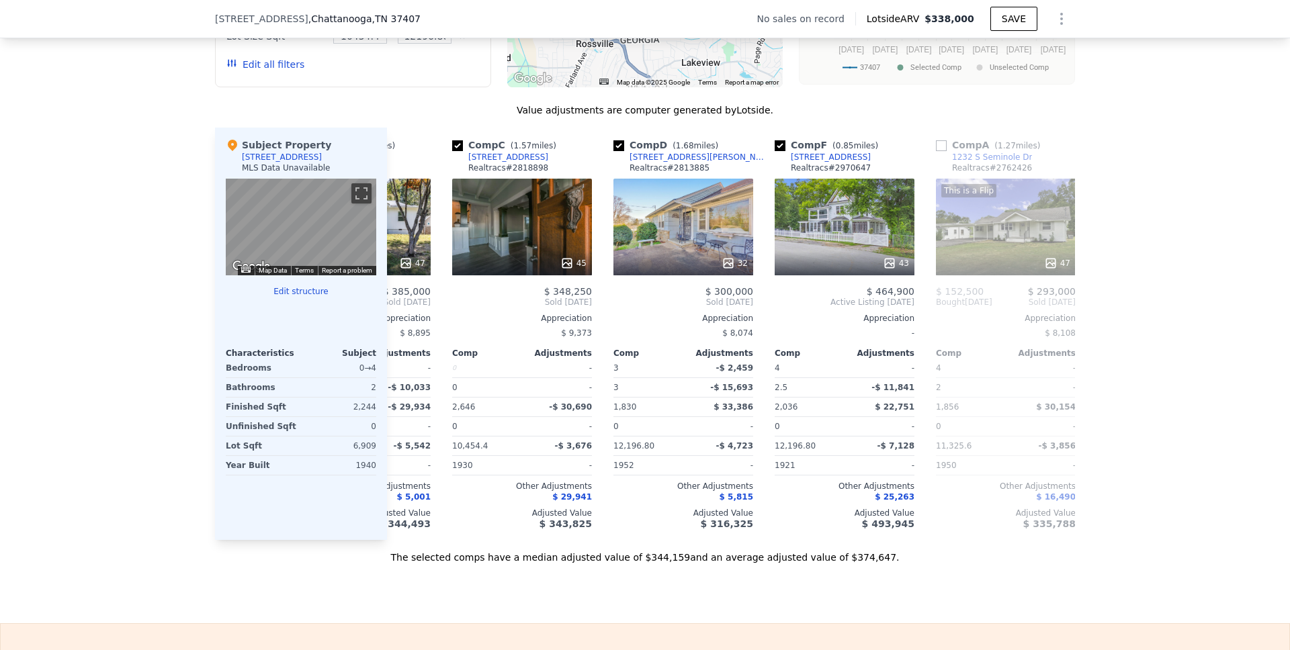
scroll to position [0, 0]
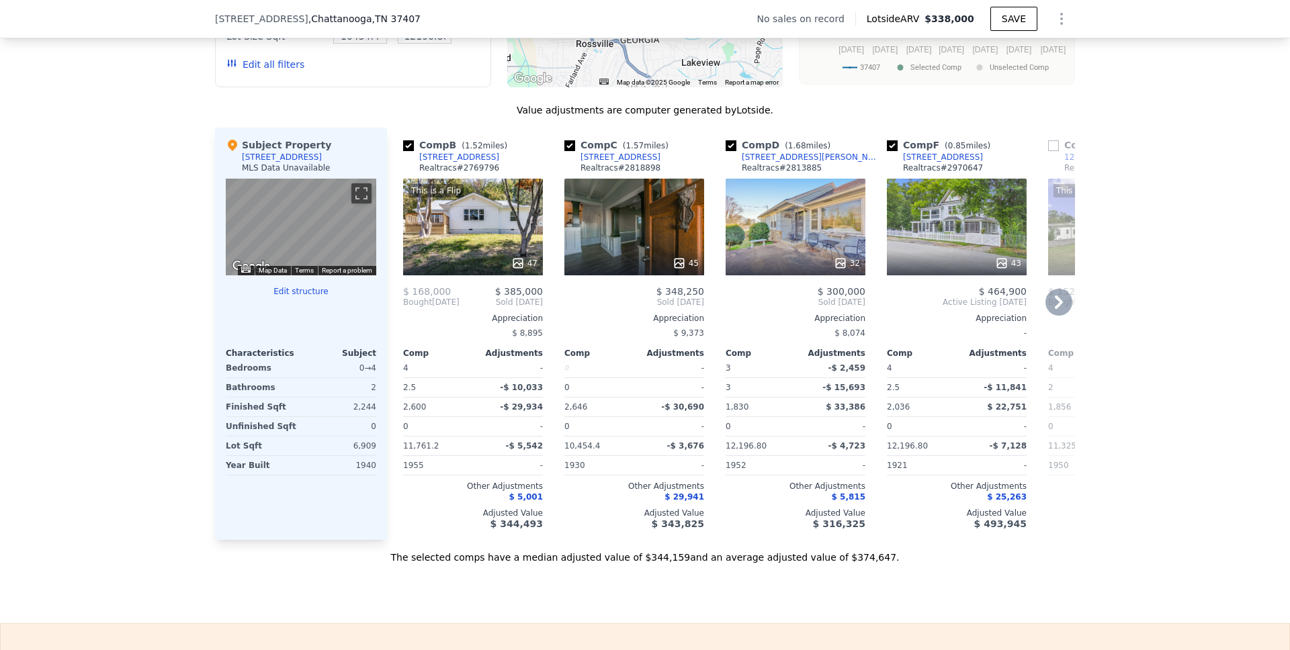
click at [404, 151] on input "checkbox" at bounding box center [408, 145] width 11 height 11
checkbox input "false"
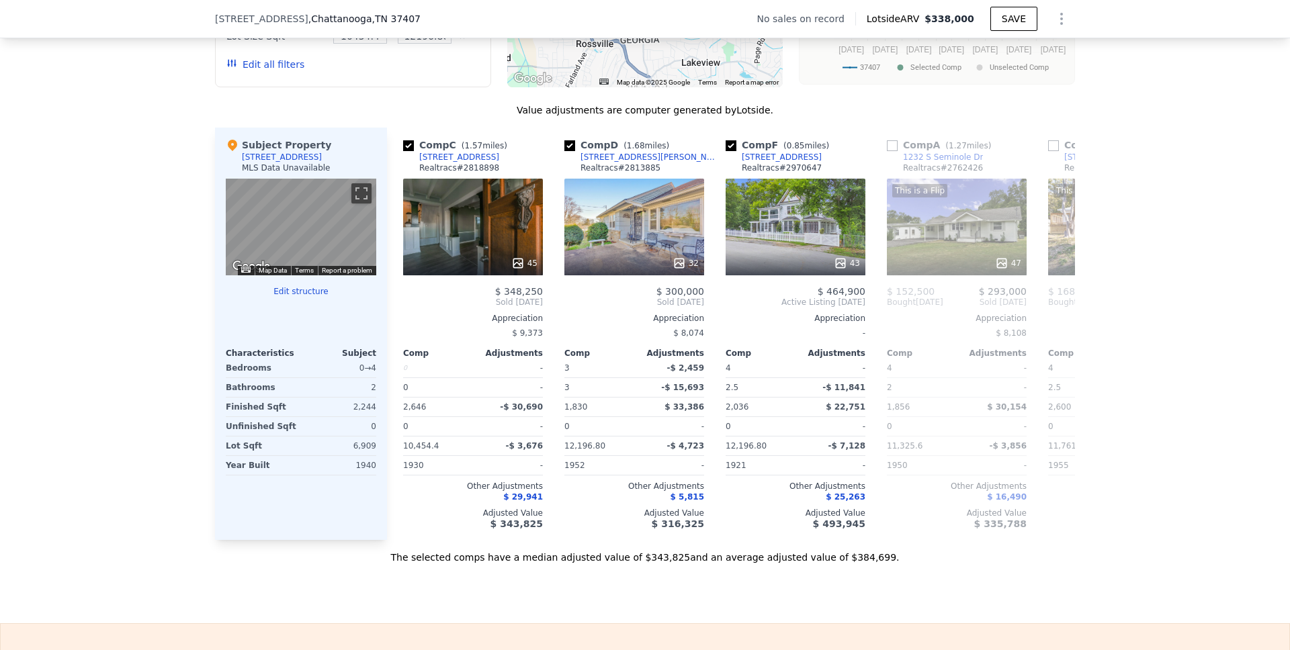
click at [56, 130] on div "We found 6 sales that match your search Filters Map Prices Modify Comp Filters …" at bounding box center [645, 196] width 1290 height 738
checkbox input "true"
